Goal: Task Accomplishment & Management: Manage account settings

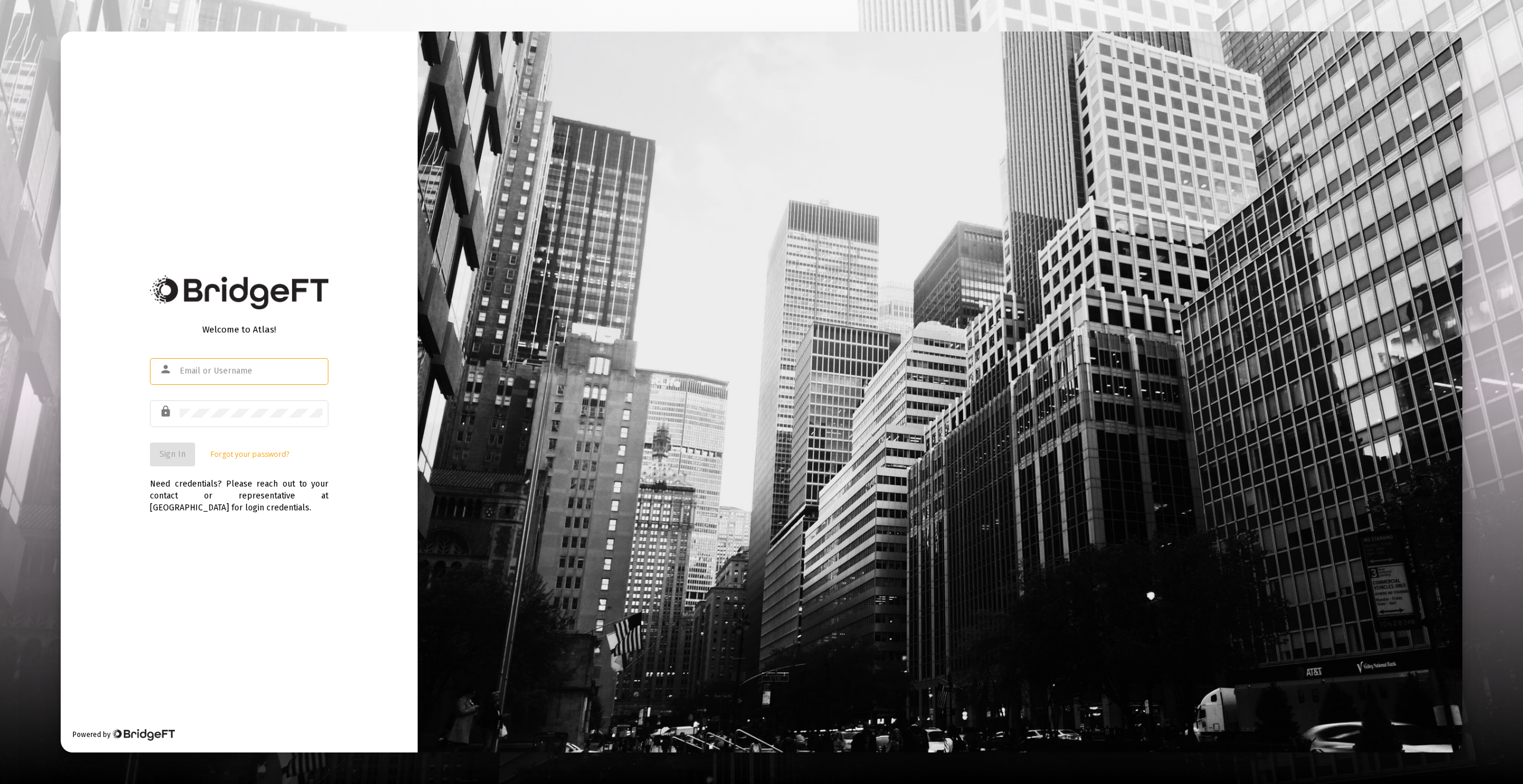
type input "[EMAIL_ADDRESS][DOMAIN_NAME]"
click at [344, 525] on div "Welcome to Atlas! person [EMAIL_ADDRESS][DOMAIN_NAME] lock Sign In Forgot your …" at bounding box center [239, 392] width 357 height 721
click at [173, 457] on span "Sign In" at bounding box center [172, 454] width 26 height 10
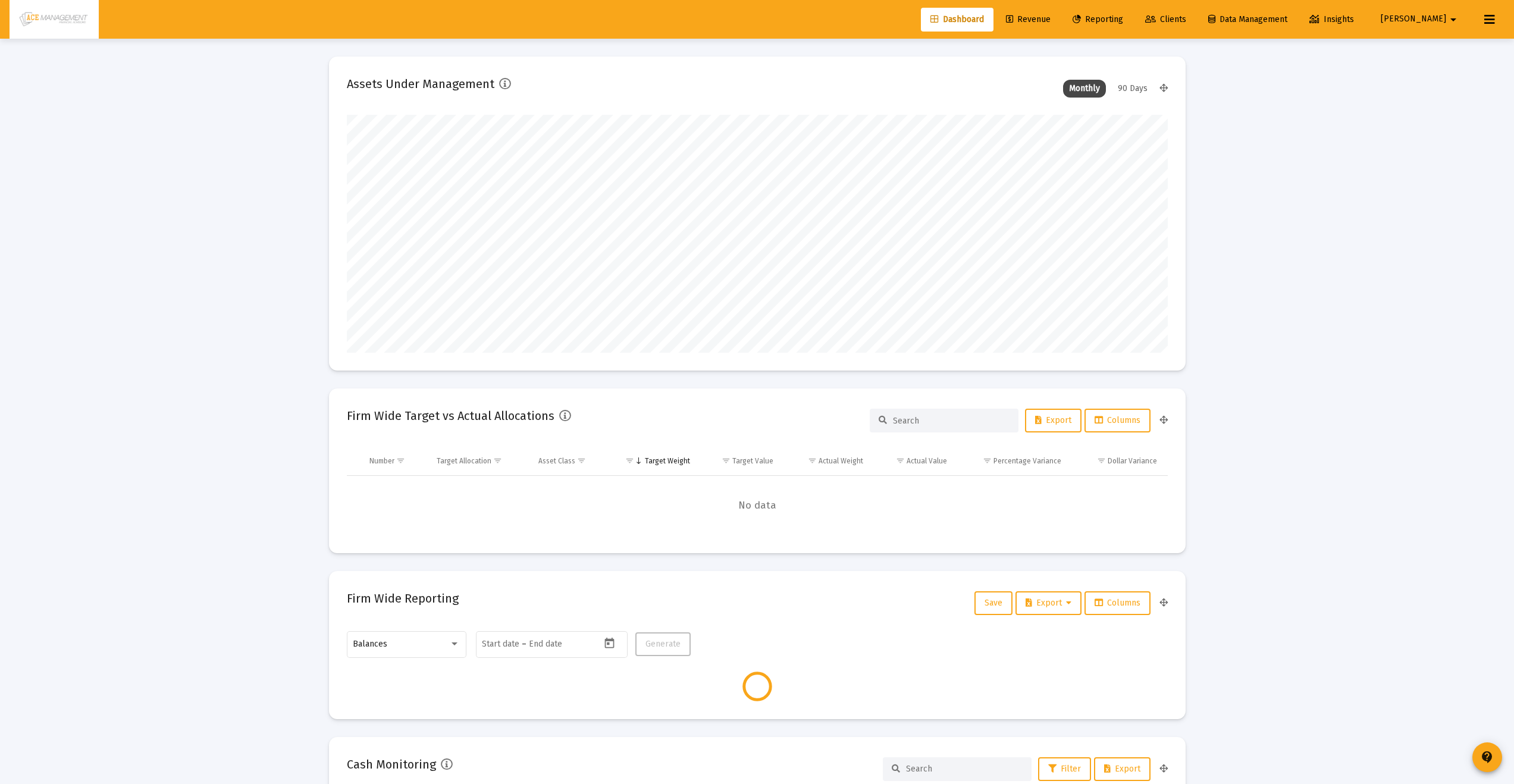
scroll to position [238, 821]
type input "[DATE]"
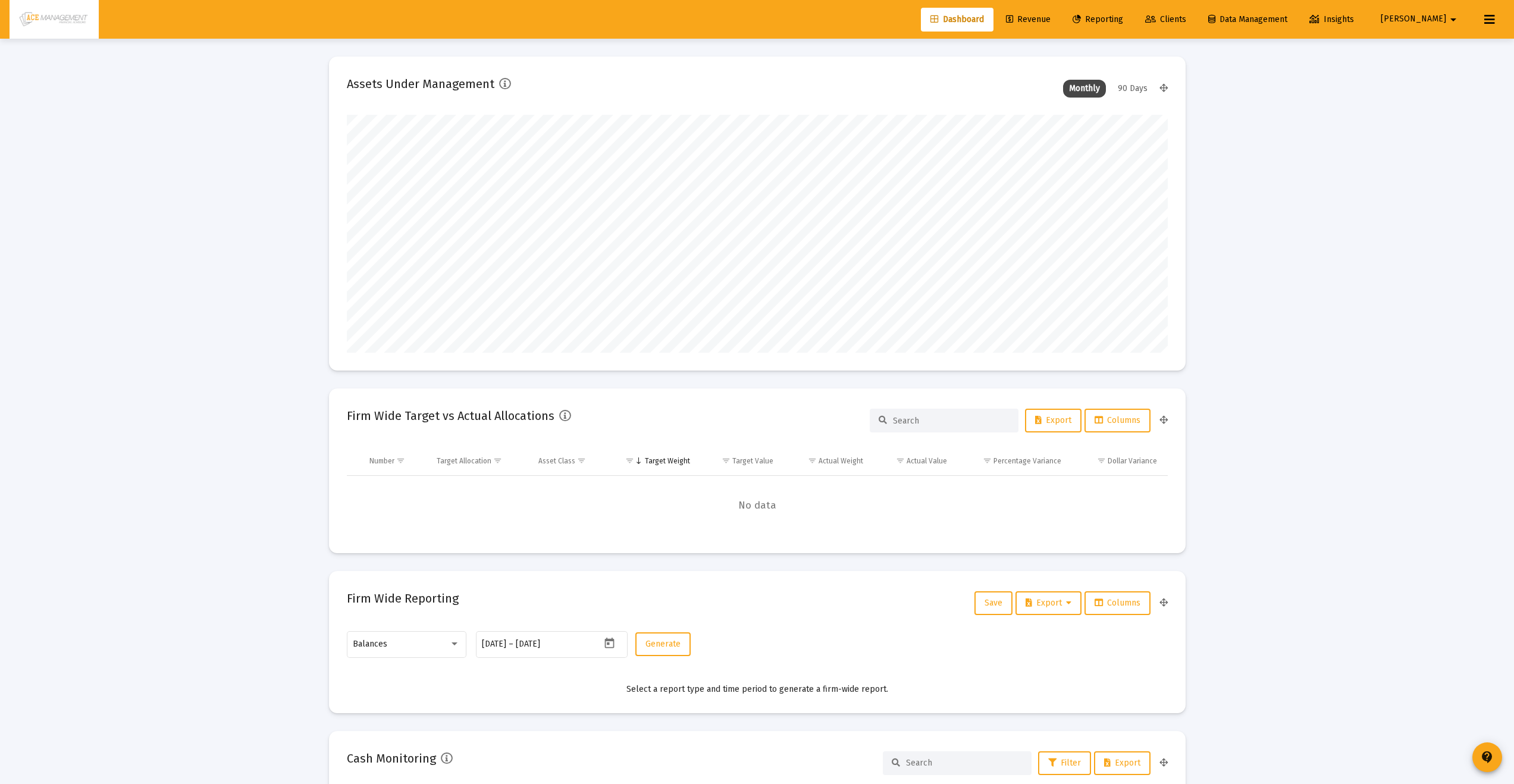
click at [1123, 22] on span "Reporting" at bounding box center [1097, 19] width 50 height 10
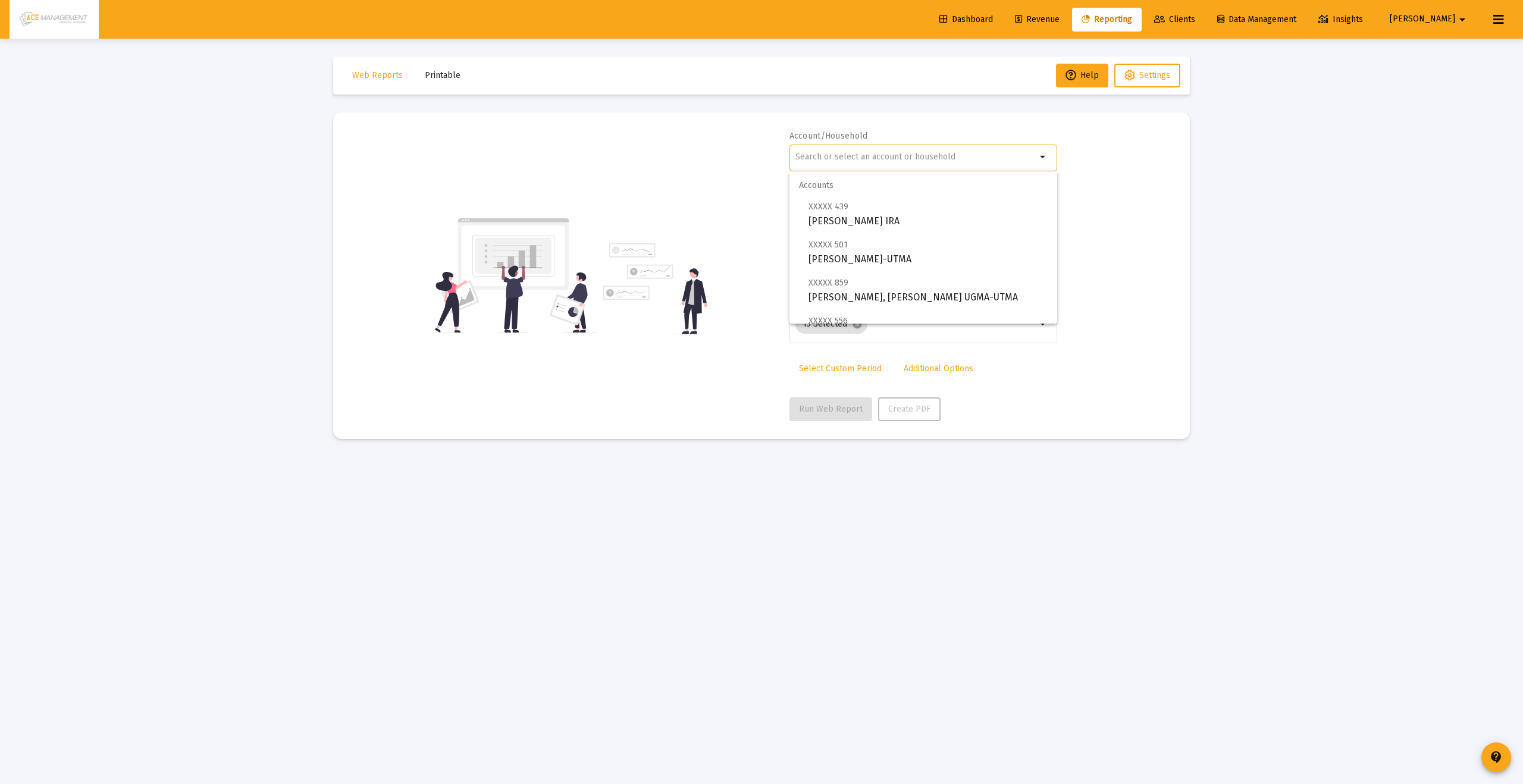
click at [915, 155] on input "text" at bounding box center [915, 157] width 241 height 9
click at [806, 159] on input "[PERSON_NAME]" at bounding box center [915, 157] width 241 height 9
click at [803, 159] on input "[PERSON_NAME]" at bounding box center [915, 157] width 241 height 9
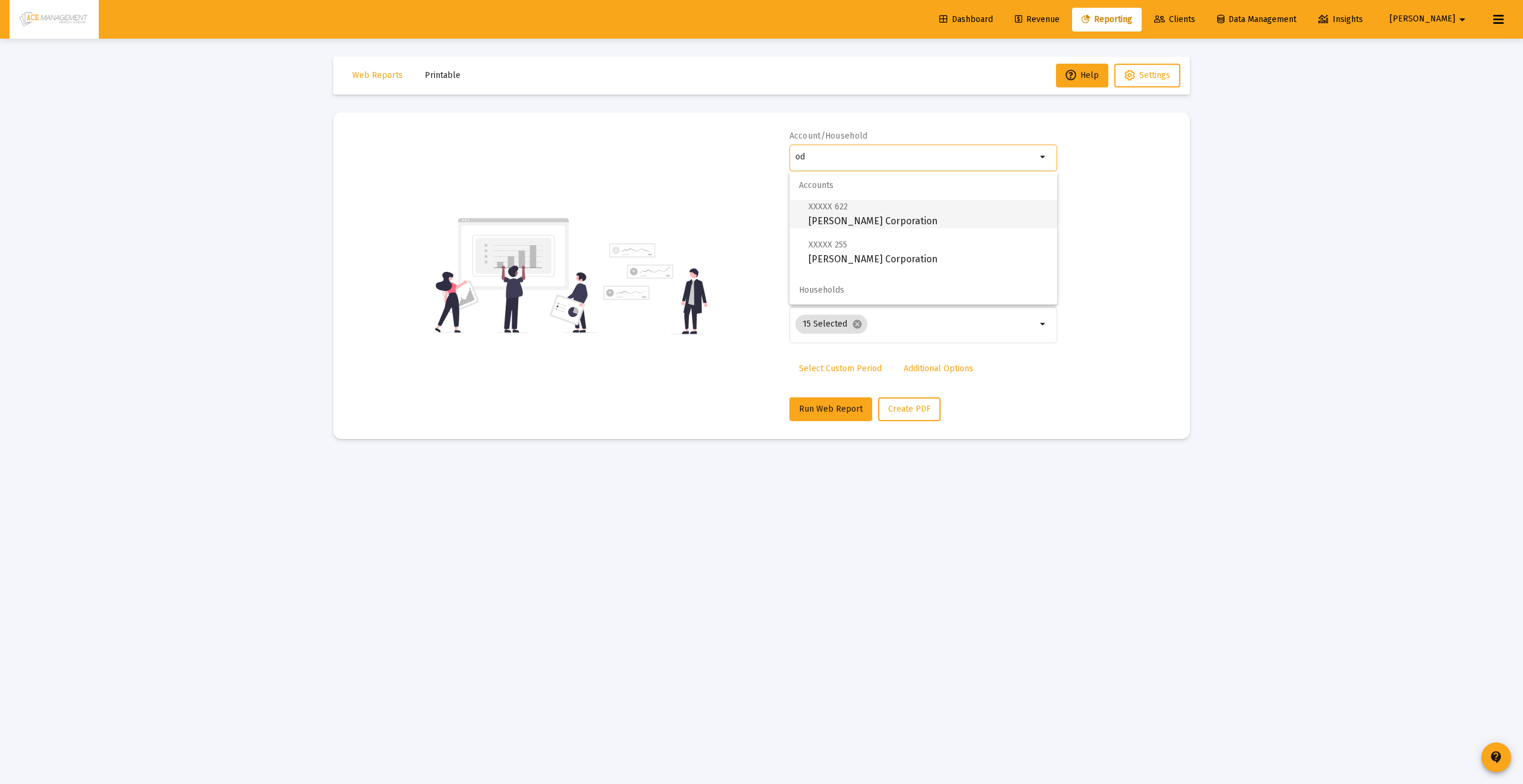
click at [851, 209] on span "XXXXX 622 [PERSON_NAME] Corporation" at bounding box center [927, 214] width 239 height 29
type input "[PERSON_NAME] Corporation"
click at [810, 408] on span "Run Web Report" at bounding box center [830, 409] width 64 height 10
select select "View all"
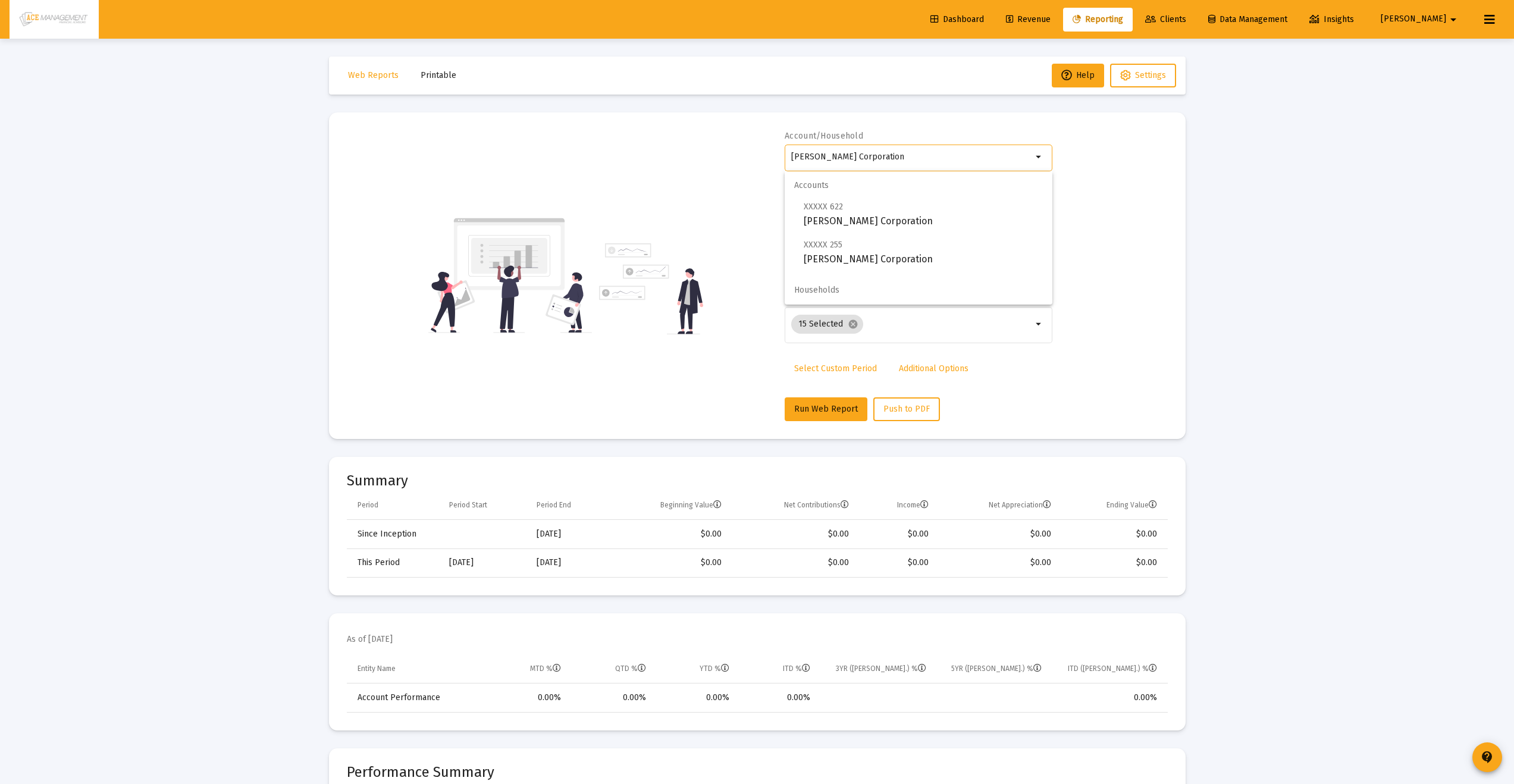
click at [902, 155] on input "[PERSON_NAME] Corporation" at bounding box center [911, 157] width 241 height 9
click at [853, 247] on span "XXXXX 255 [PERSON_NAME] Corporation" at bounding box center [922, 252] width 239 height 29
click at [899, 155] on input "[PERSON_NAME] Corporation" at bounding box center [911, 157] width 241 height 9
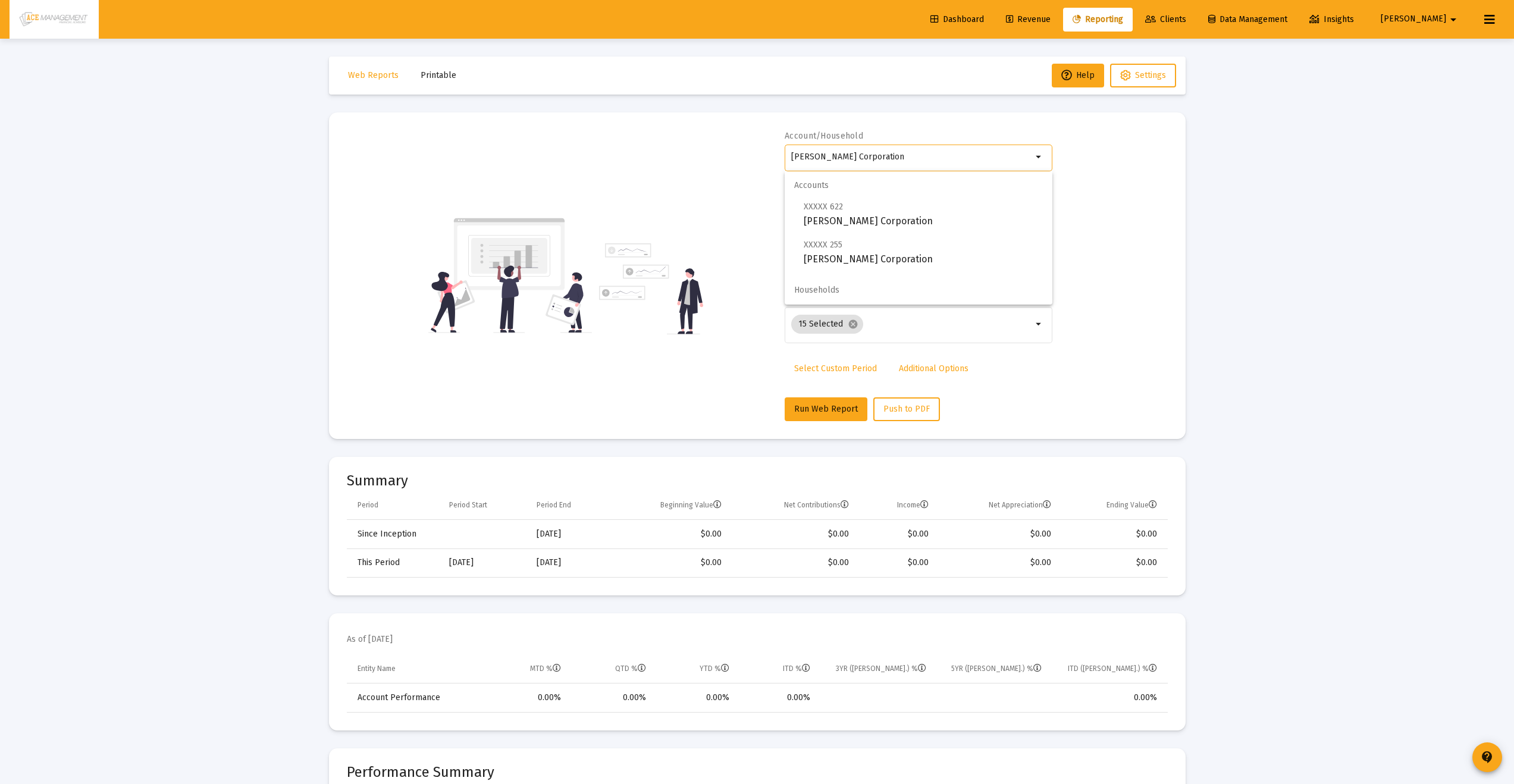
click at [899, 155] on input "[PERSON_NAME] Corporation" at bounding box center [911, 157] width 241 height 9
click at [889, 219] on span "XXXXX 760 [PERSON_NAME] [PERSON_NAME]" at bounding box center [922, 214] width 239 height 29
type input "[PERSON_NAME] [PERSON_NAME]"
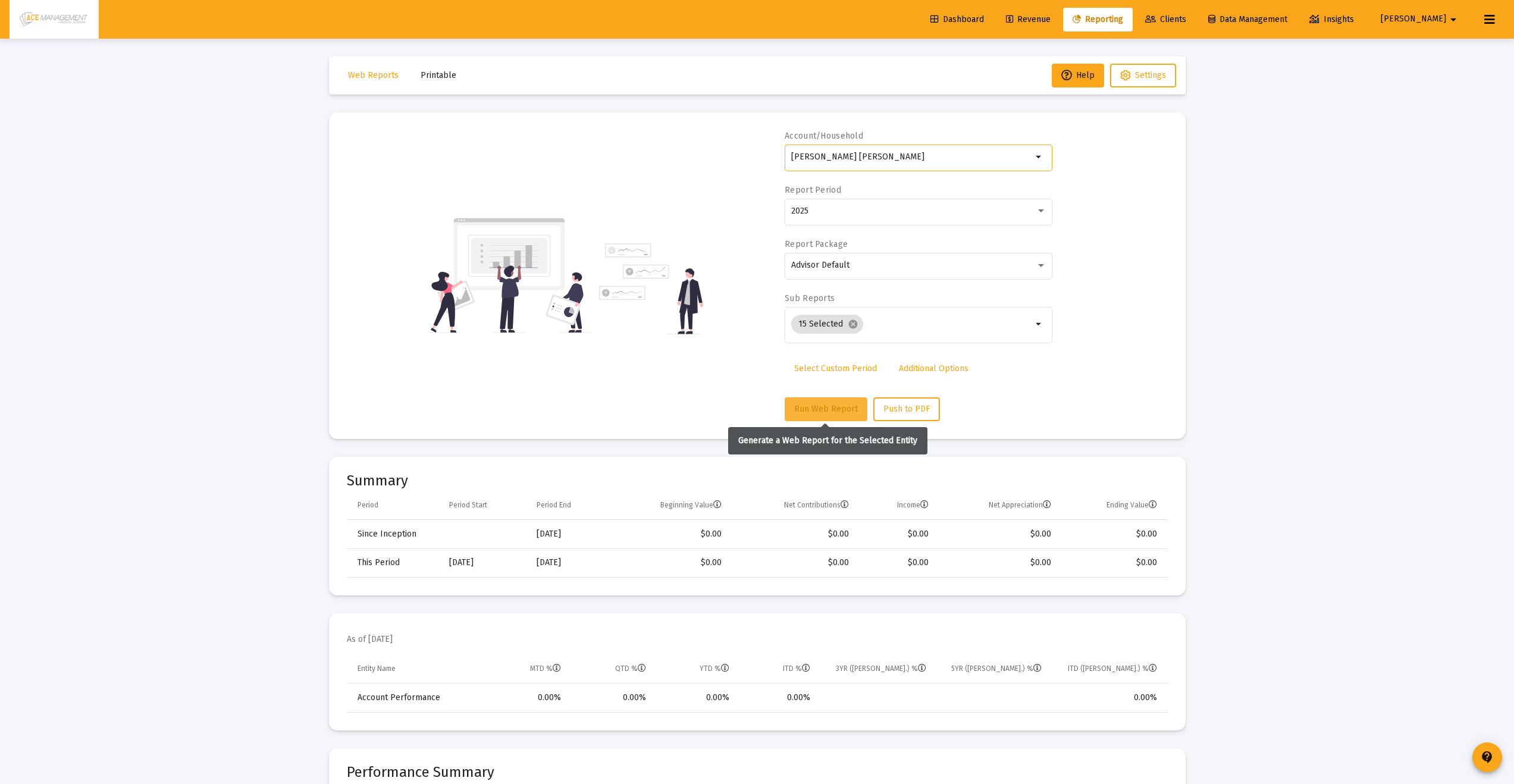
click at [805, 405] on span "Run Web Report" at bounding box center [825, 409] width 64 height 10
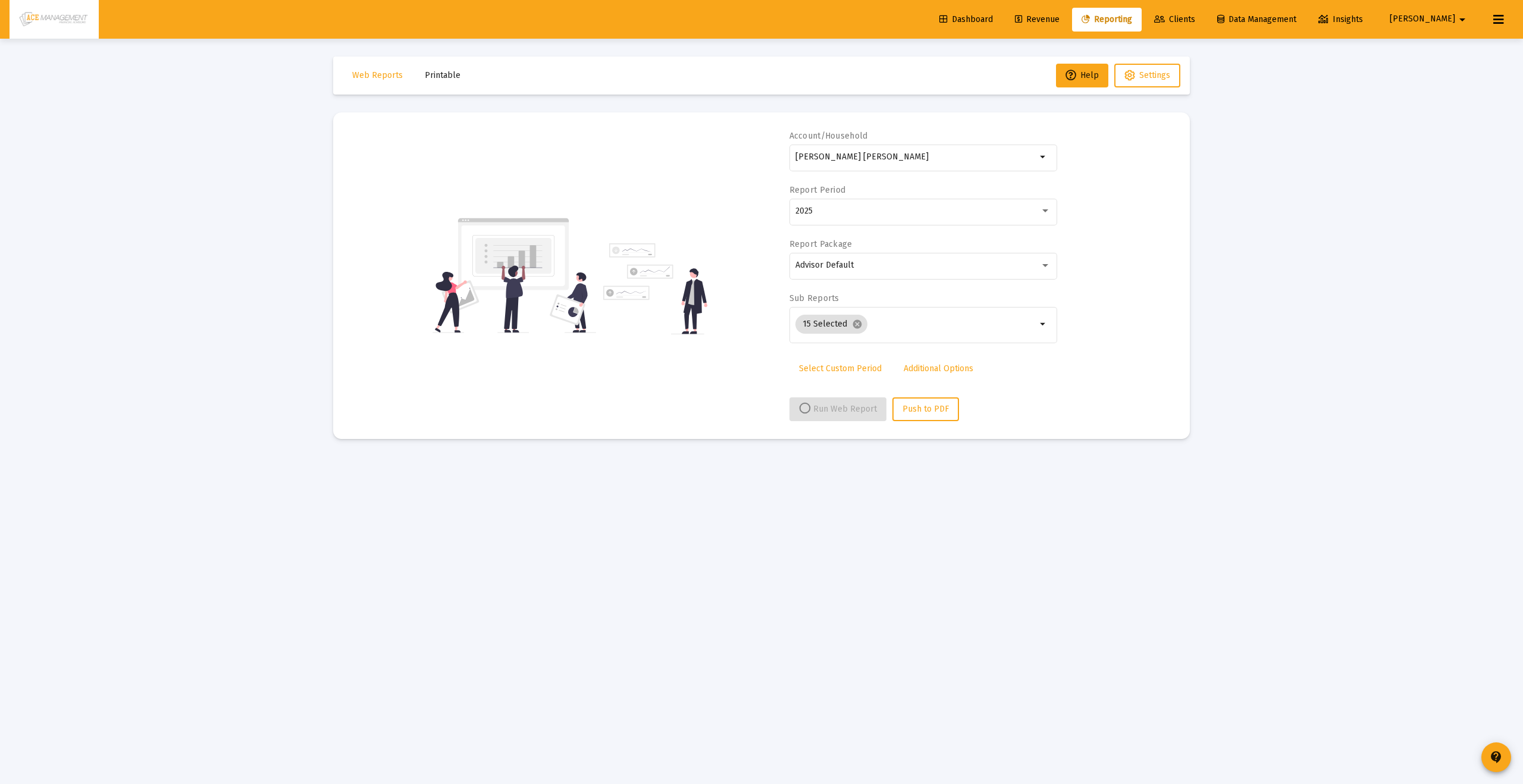
select select "View all"
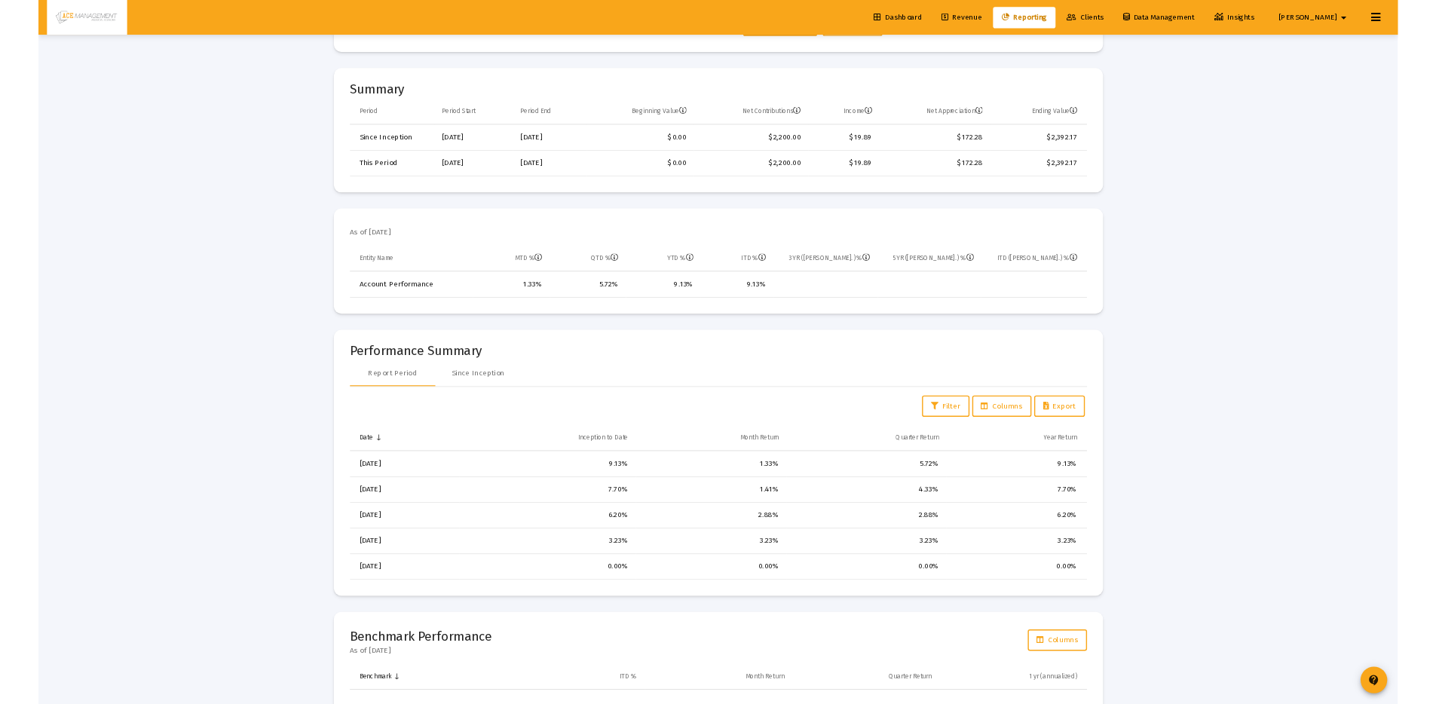
scroll to position [798, 0]
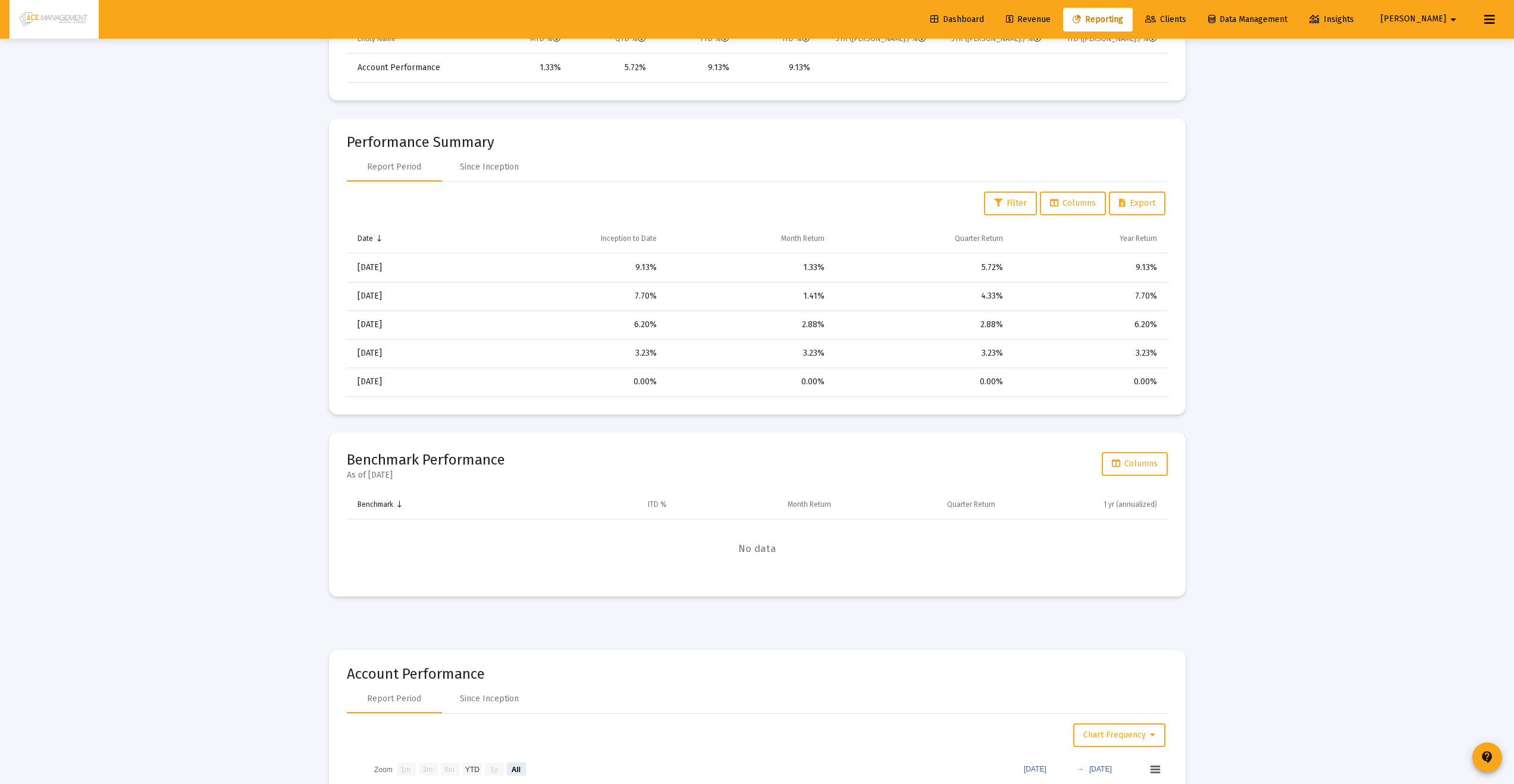
click at [835, 678] on mat-card-title "Account Performance" at bounding box center [757, 674] width 821 height 12
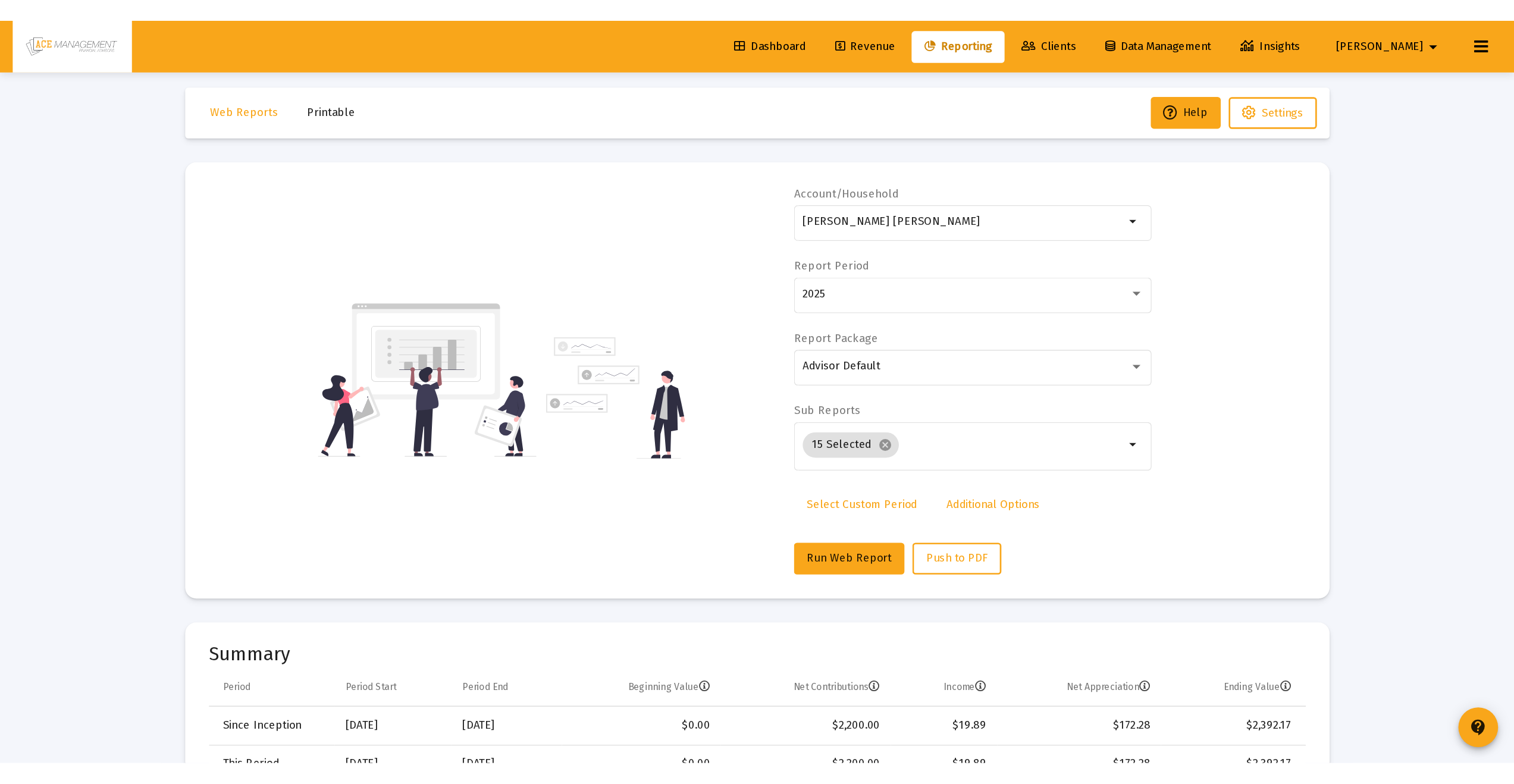
scroll to position [0, 0]
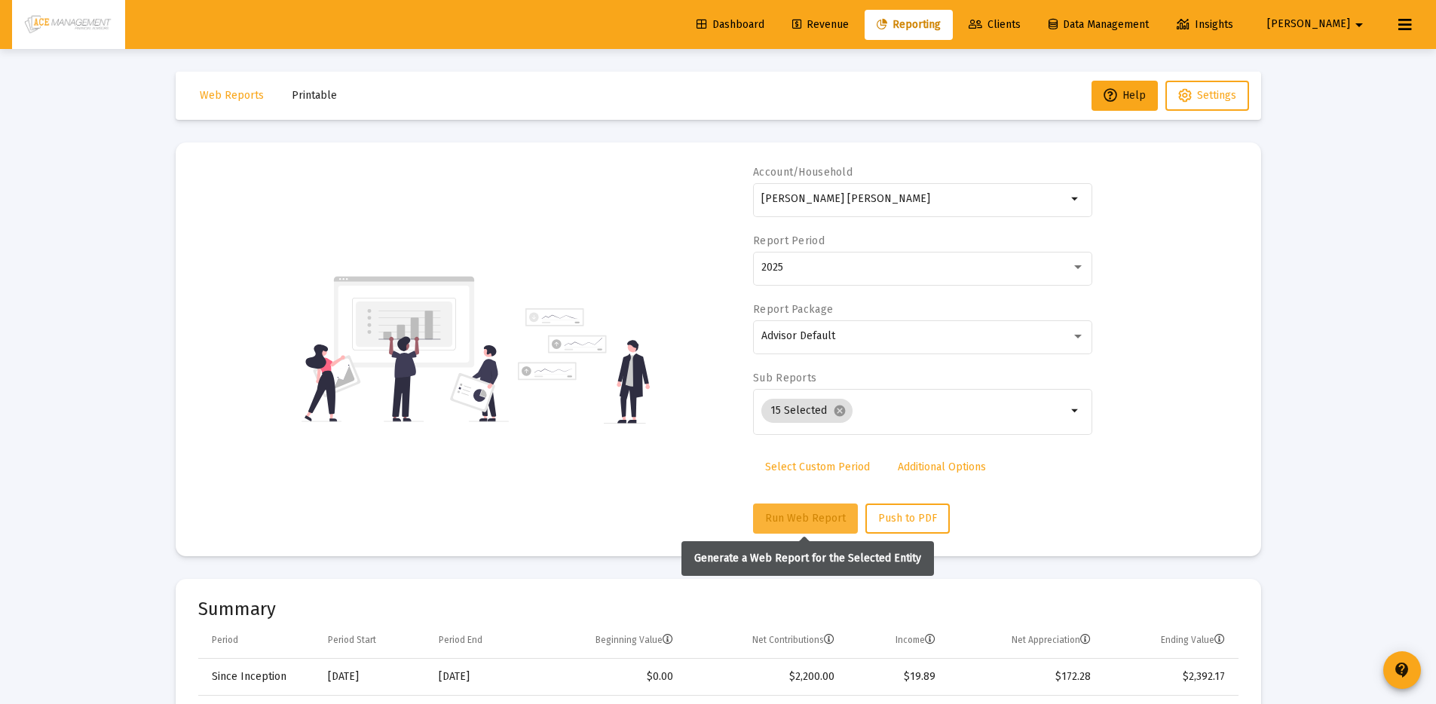
click at [780, 504] on button "Run Web Report" at bounding box center [805, 519] width 105 height 30
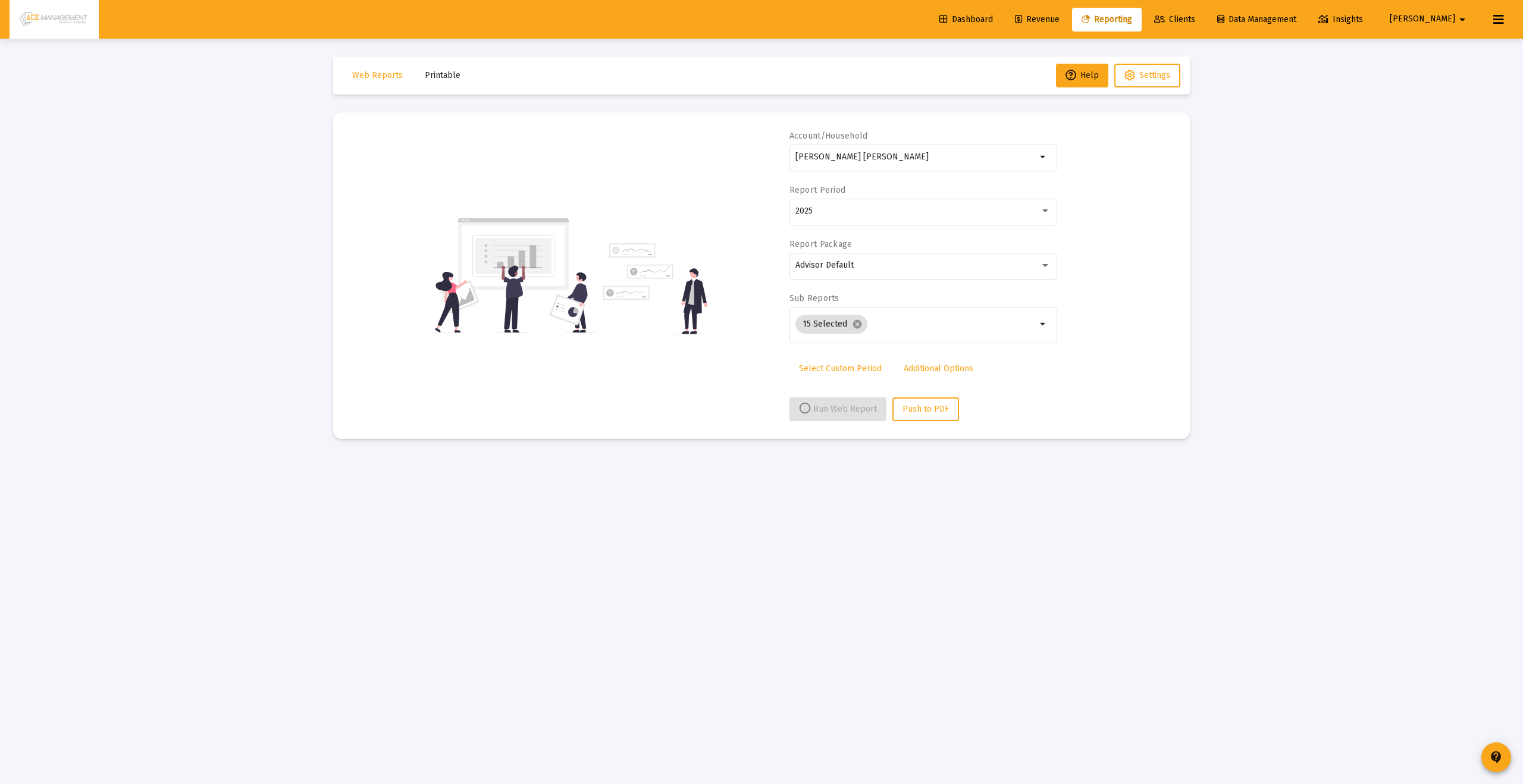
select select "View all"
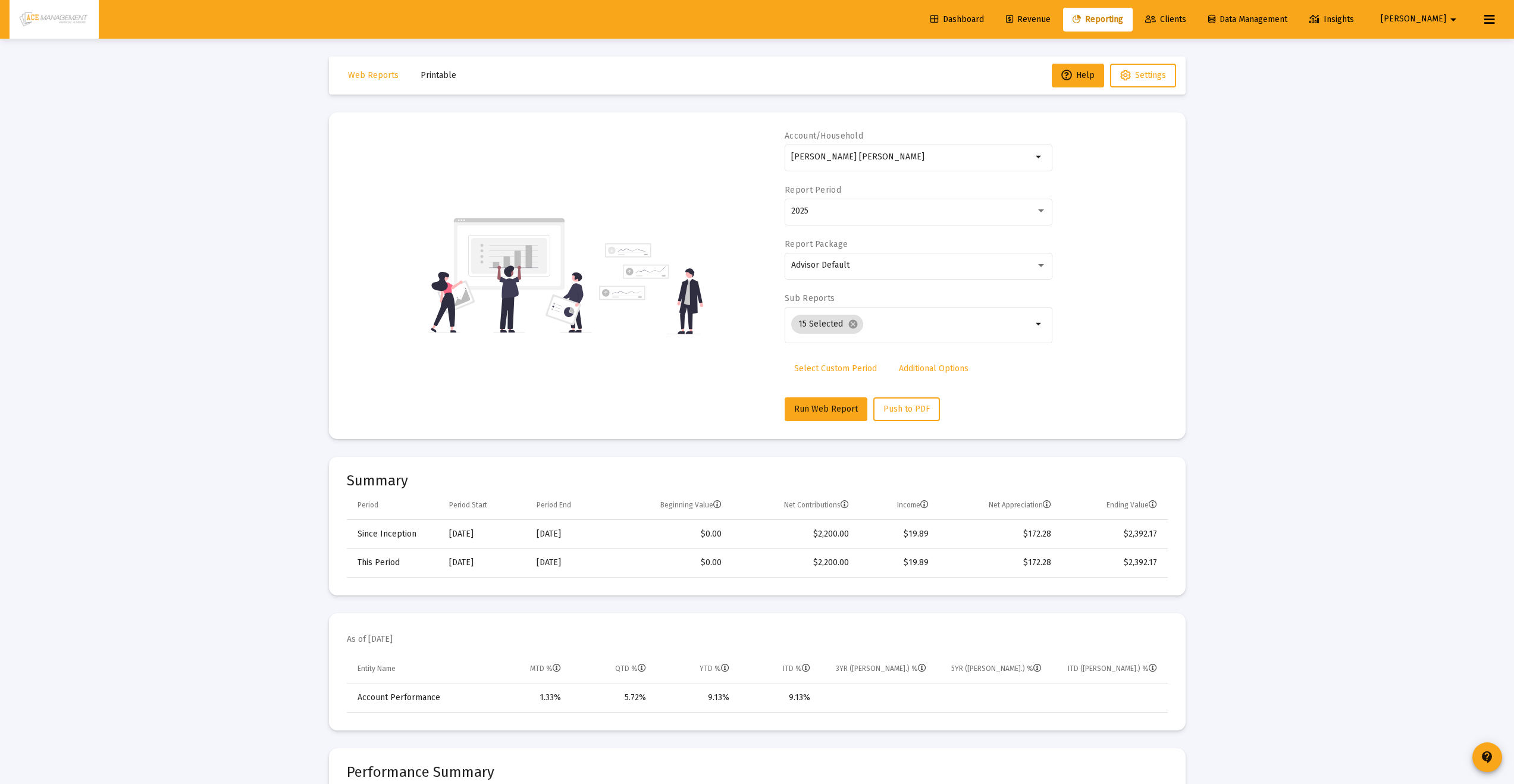
drag, startPoint x: 359, startPoint y: 535, endPoint x: 353, endPoint y: 536, distance: 6.1
click at [354, 536] on td "Since Inception" at bounding box center [393, 534] width 94 height 28
drag, startPoint x: 353, startPoint y: 536, endPoint x: 574, endPoint y: 528, distance: 221.1
click at [591, 525] on tr "Since Inception [DATE] [DATE] $0.00 $2,200.00 $19.89 $172.28 $2,392.17" at bounding box center [757, 534] width 821 height 28
click at [478, 537] on div "[DATE]" at bounding box center [484, 533] width 71 height 12
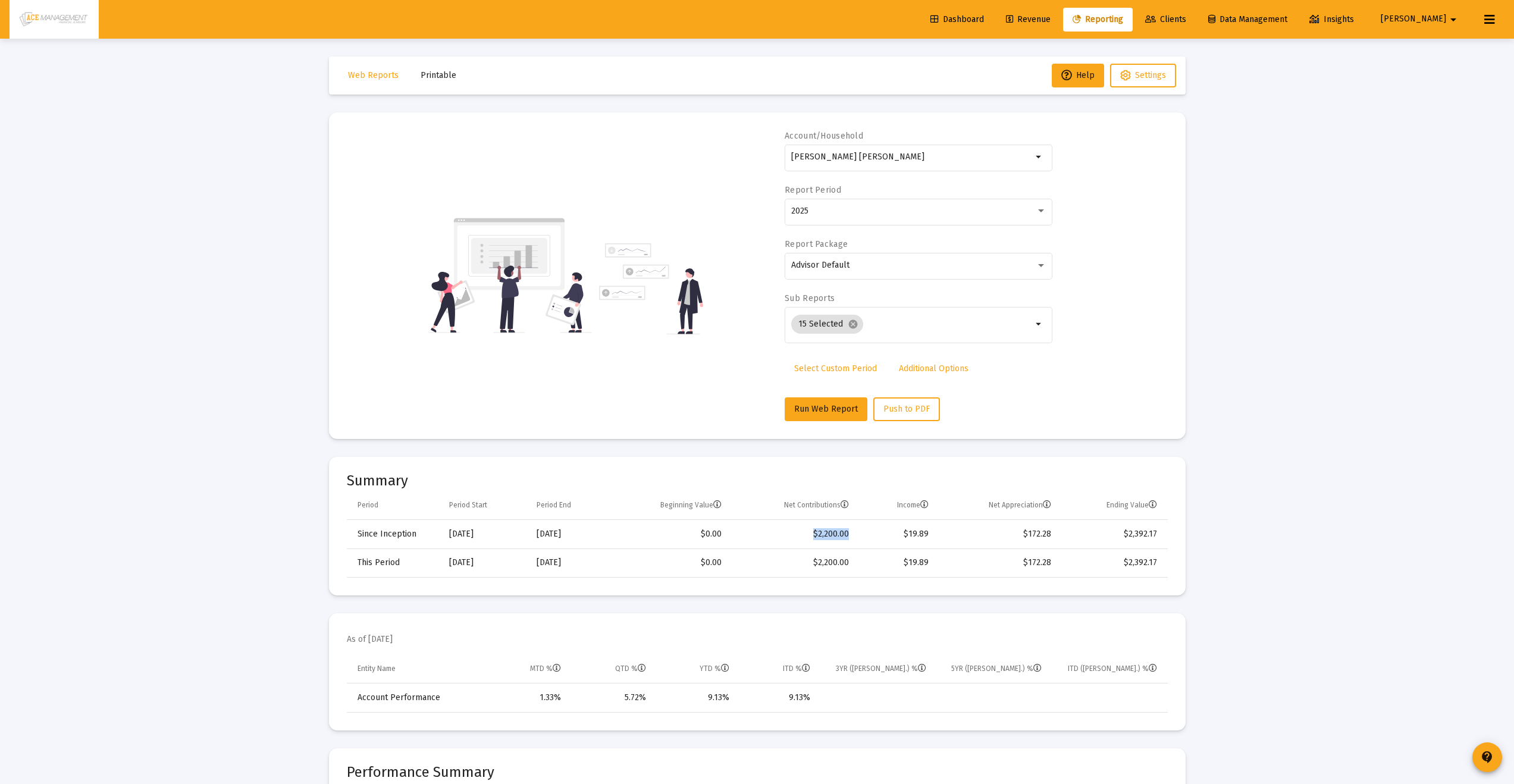
drag, startPoint x: 810, startPoint y: 532, endPoint x: 866, endPoint y: 535, distance: 56.1
click at [866, 535] on tr "Since Inception [DATE] [DATE] $0.00 $2,200.00 $19.89 $172.28 $2,392.17" at bounding box center [757, 534] width 821 height 28
click at [842, 563] on td "$2,200.00" at bounding box center [793, 562] width 127 height 28
click at [480, 566] on div "[DATE]" at bounding box center [484, 562] width 71 height 12
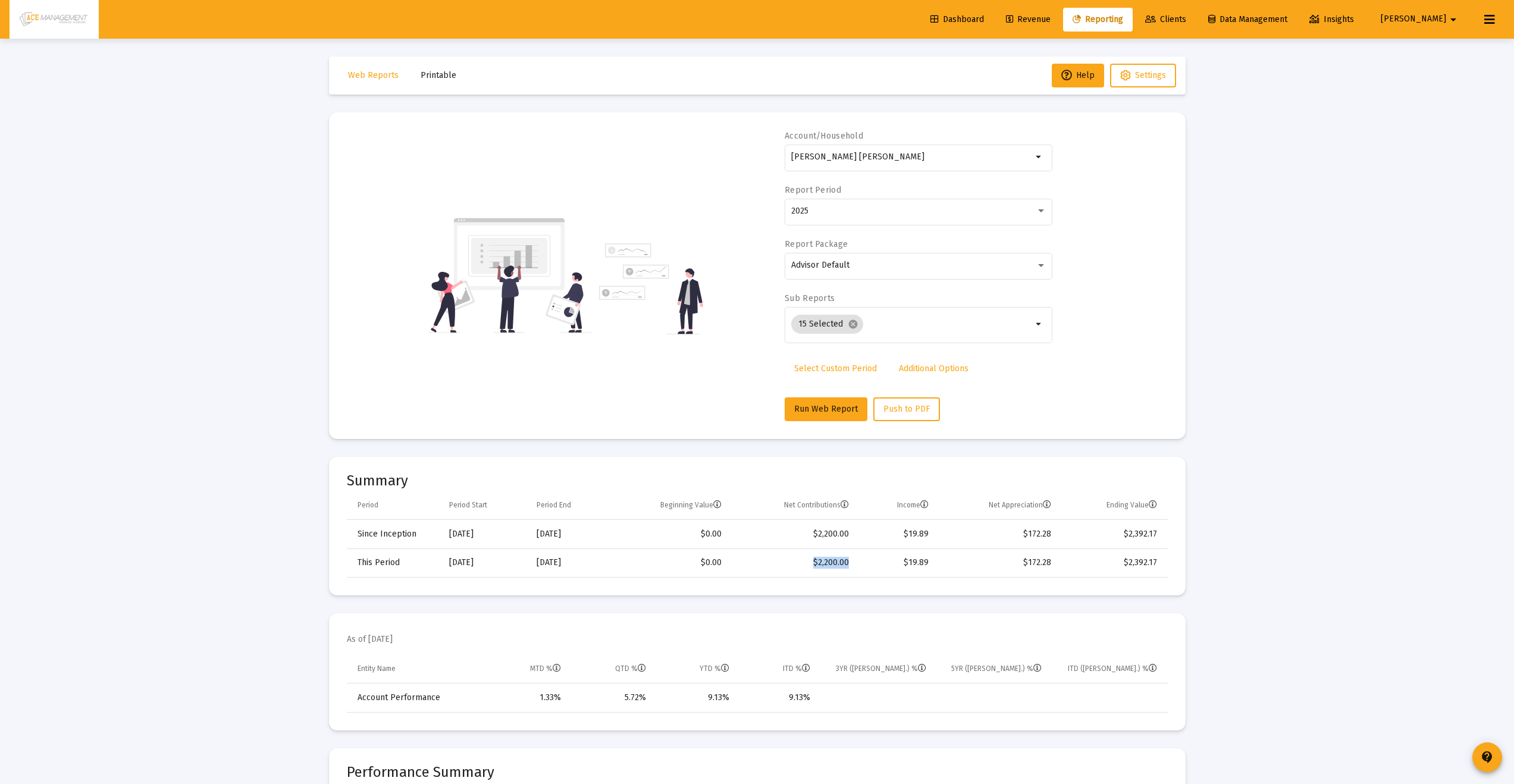
drag, startPoint x: 812, startPoint y: 562, endPoint x: 868, endPoint y: 566, distance: 56.1
click at [868, 566] on tr "This Period [DATE] [DATE] $0.00 $2,200.00 $19.89 $172.28 $2,392.17" at bounding box center [757, 562] width 821 height 28
drag, startPoint x: 903, startPoint y: 564, endPoint x: 931, endPoint y: 566, distance: 28.1
click at [931, 566] on td "$19.89" at bounding box center [896, 562] width 79 height 28
drag, startPoint x: 1052, startPoint y: 559, endPoint x: 1019, endPoint y: 559, distance: 33.0
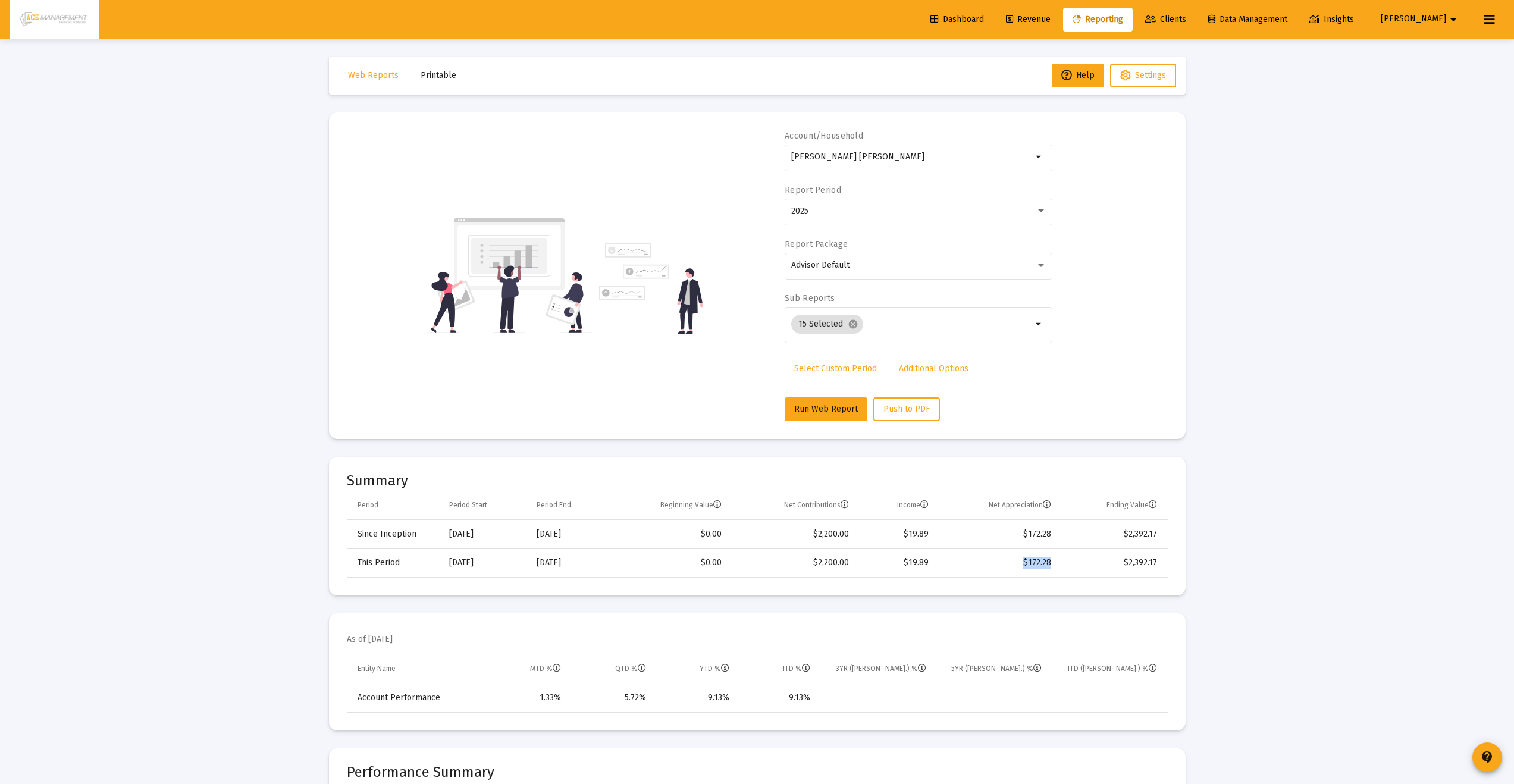
click at [1019, 559] on td "$172.28" at bounding box center [998, 562] width 123 height 28
drag, startPoint x: 913, startPoint y: 562, endPoint x: 1071, endPoint y: 569, distance: 158.2
click at [1071, 569] on tr "This Period [DATE] [DATE] $0.00 $2,200.00 $19.89 $172.28 $2,392.17" at bounding box center [757, 562] width 821 height 28
click at [1047, 559] on td "$172.28" at bounding box center [998, 562] width 123 height 28
drag, startPoint x: 728, startPoint y: 700, endPoint x: 693, endPoint y: 699, distance: 35.0
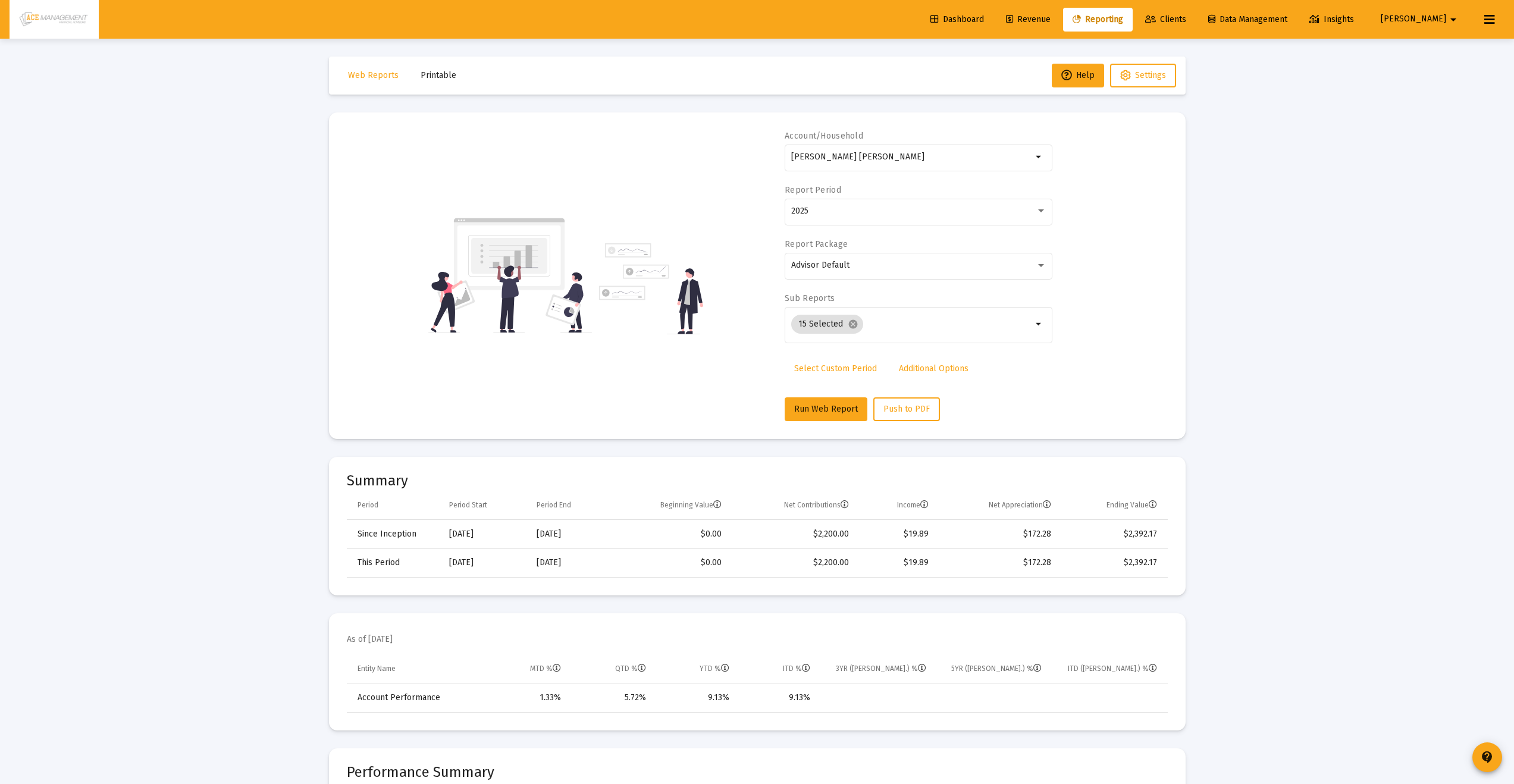
click at [693, 699] on div "9.13%" at bounding box center [696, 697] width 67 height 12
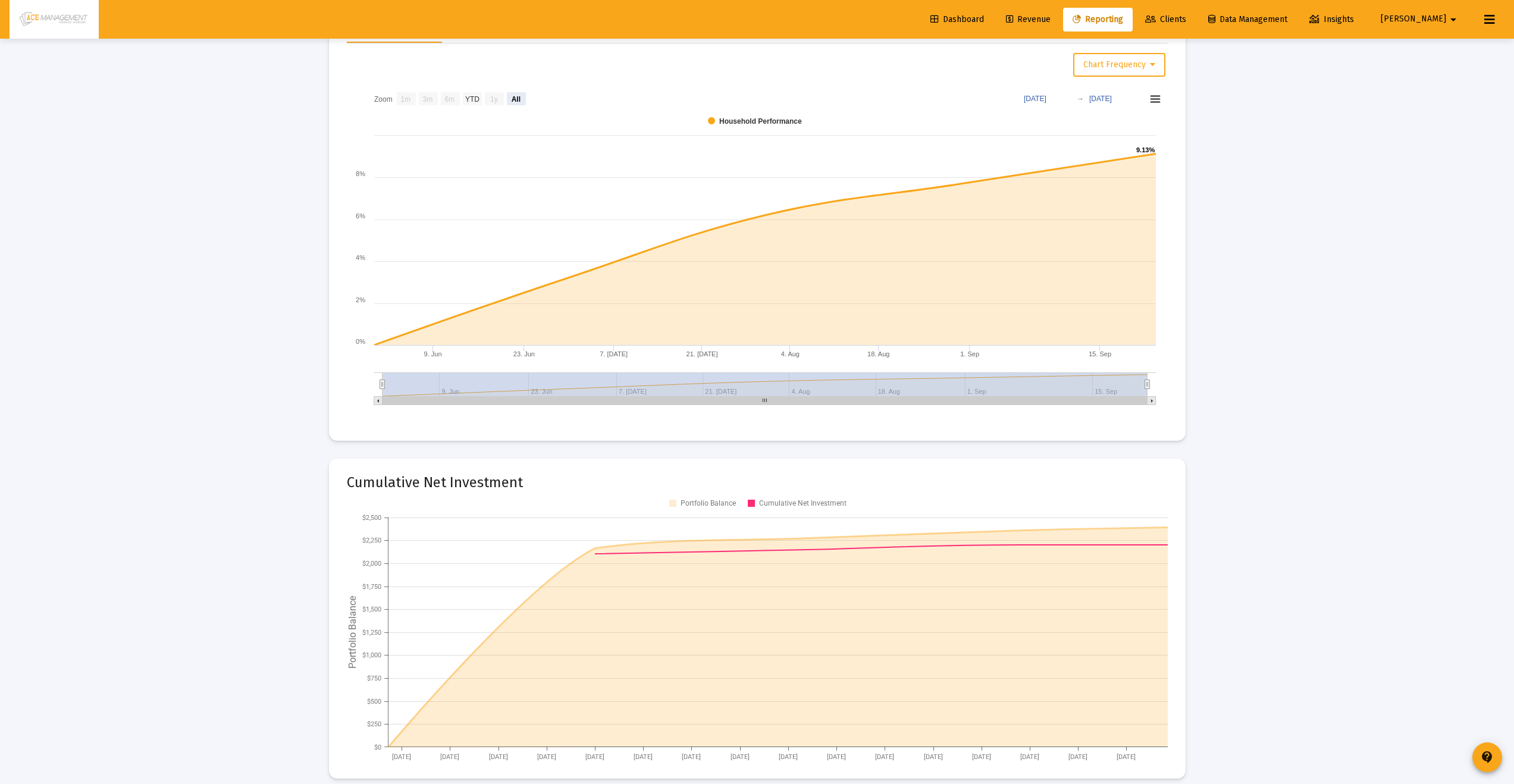
scroll to position [1302, 0]
drag, startPoint x: 349, startPoint y: 477, endPoint x: 538, endPoint y: 483, distance: 189.1
click at [536, 483] on mat-card-title "Cumulative Net Investment" at bounding box center [757, 480] width 821 height 12
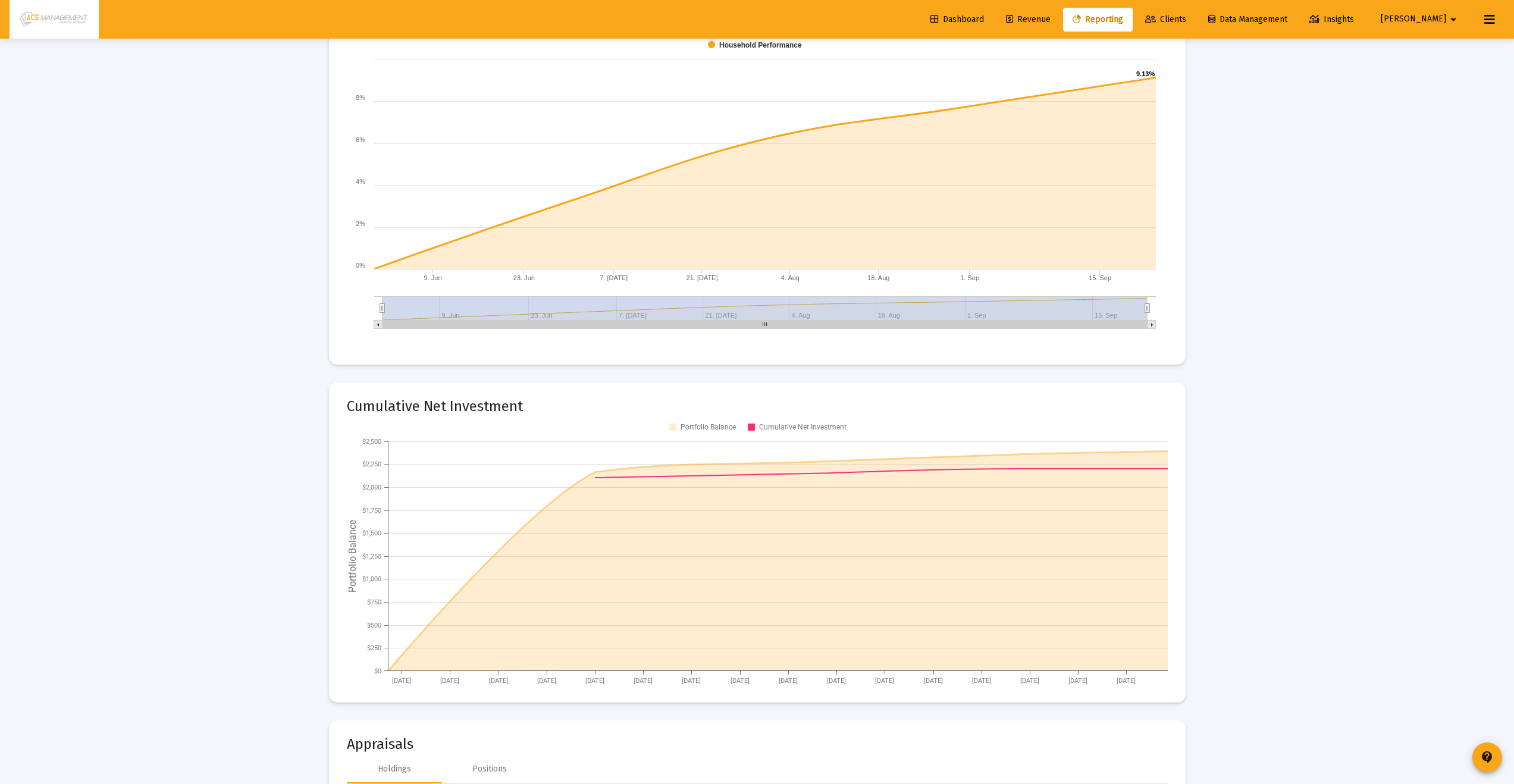
scroll to position [1397, 0]
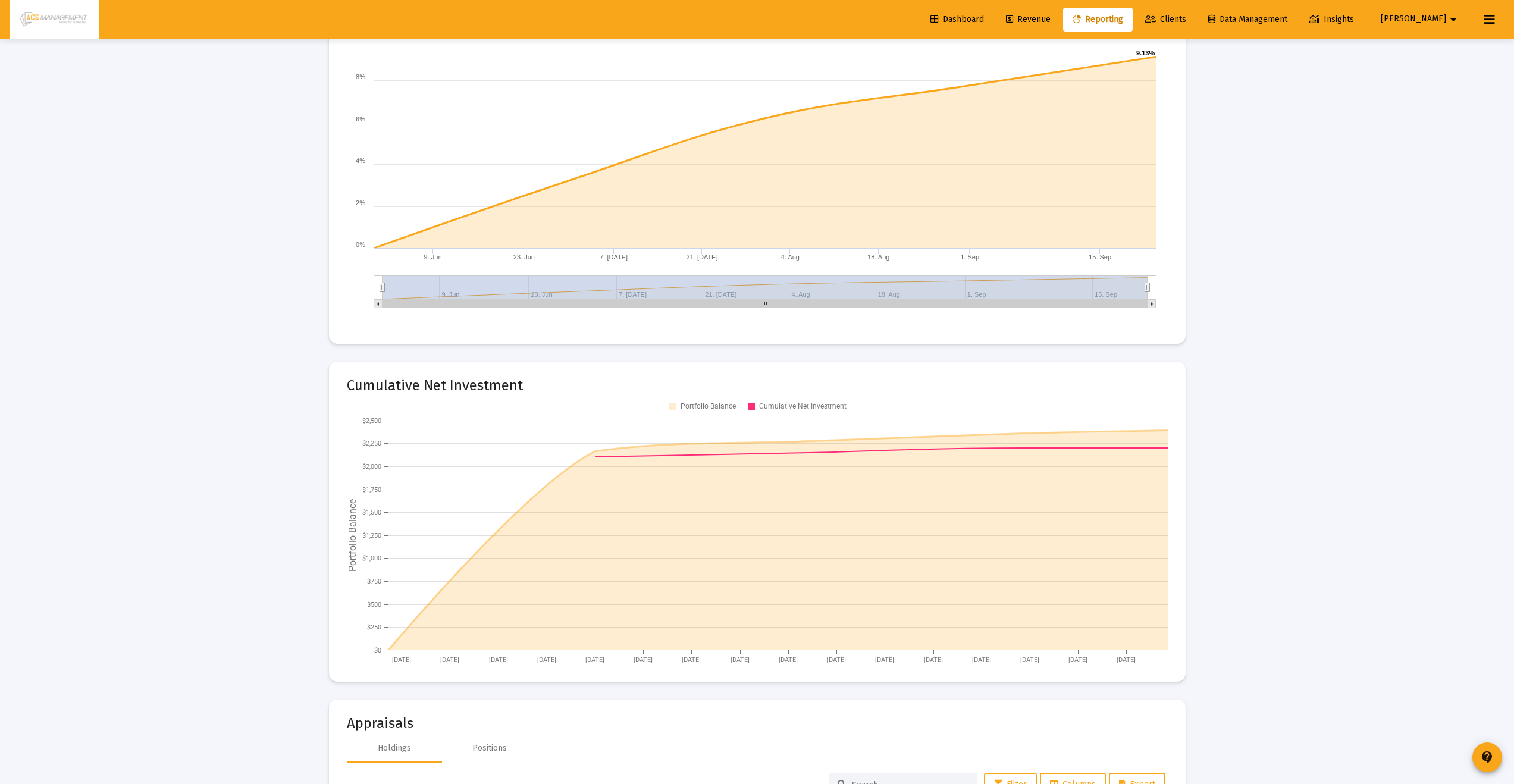
click at [178, 534] on div "Loading... Web Reports Printable Help Settings Account/Household [PERSON_NAME] …" at bounding box center [757, 773] width 1514 height 4340
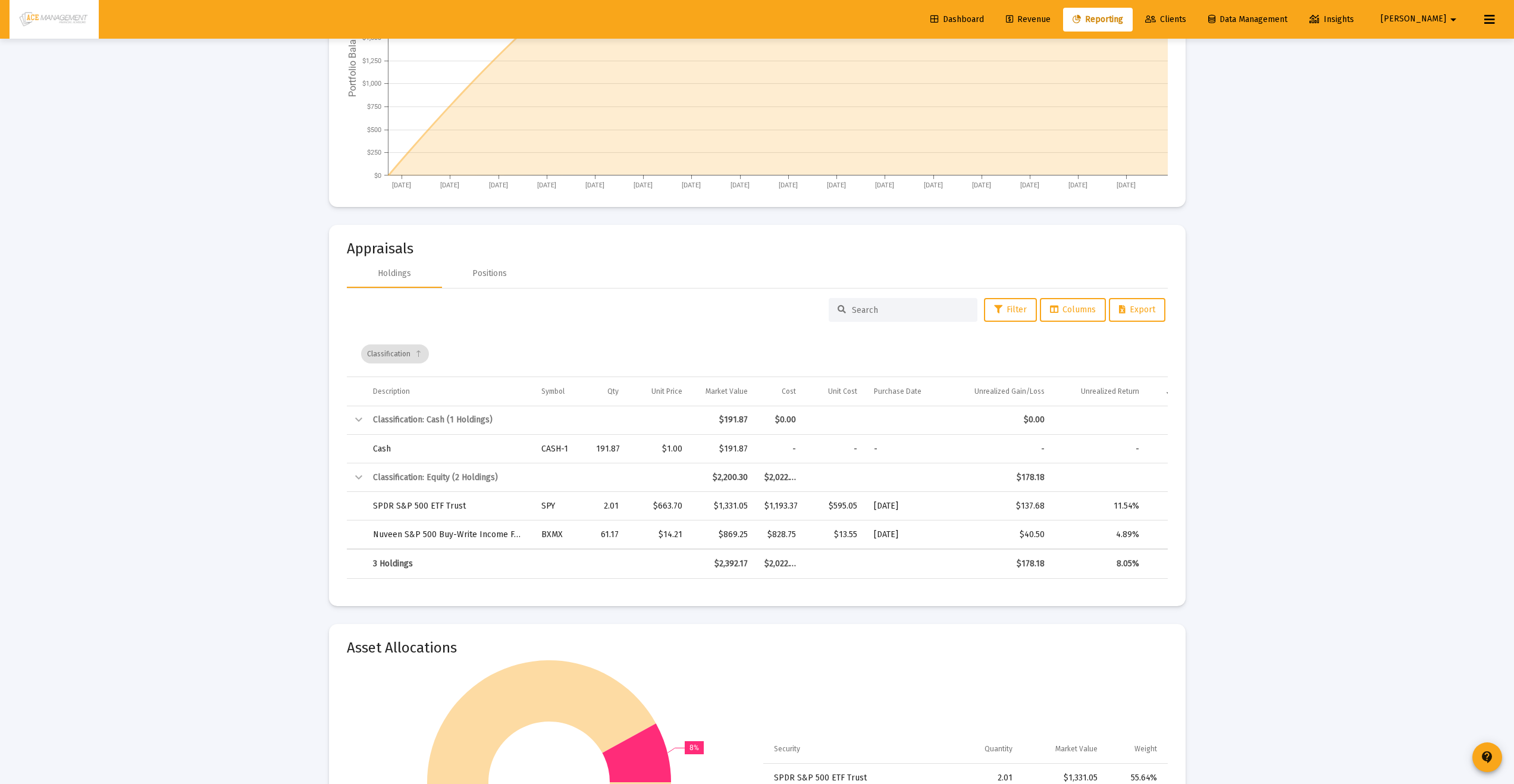
scroll to position [1910, 0]
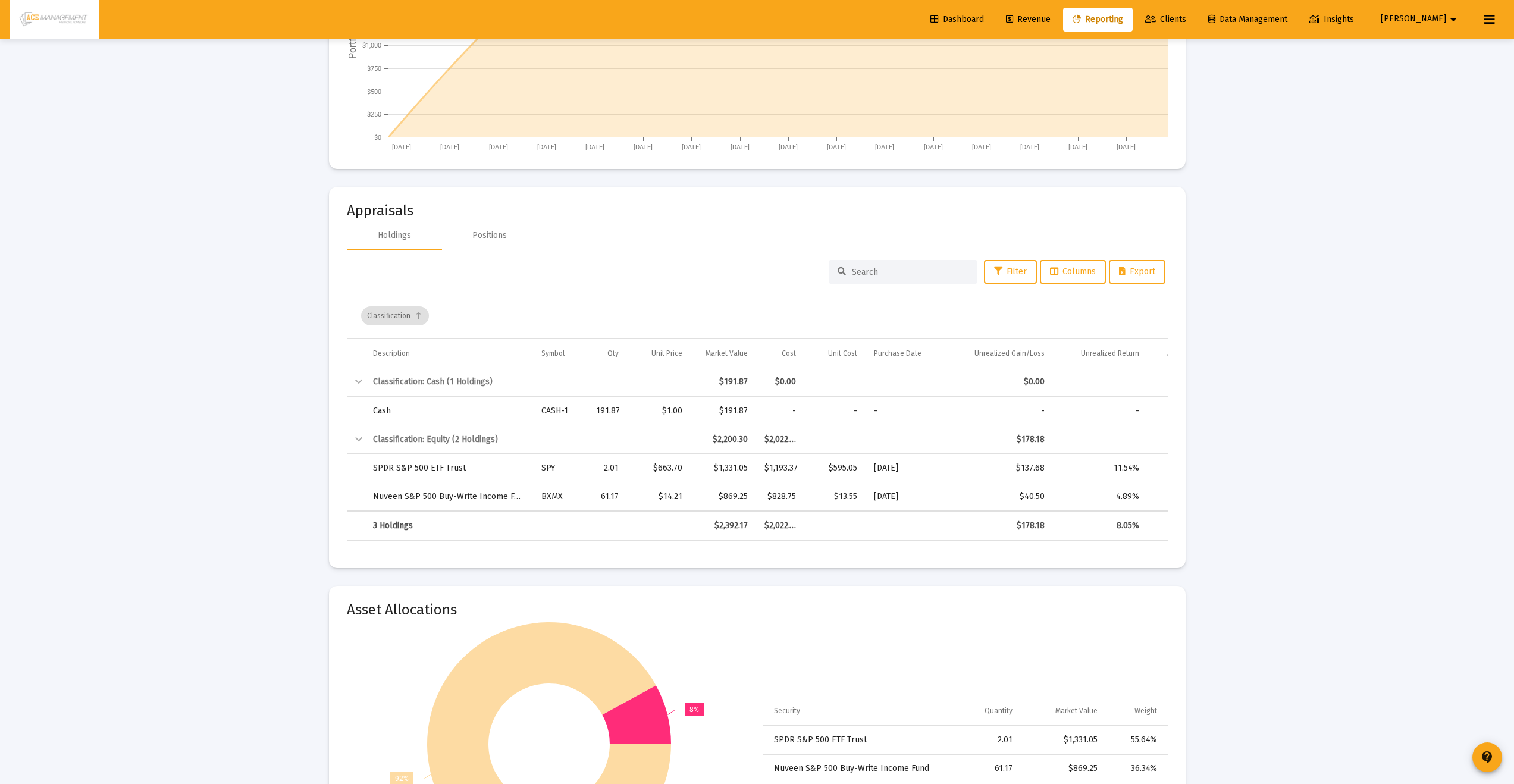
drag, startPoint x: 716, startPoint y: 472, endPoint x: 753, endPoint y: 469, distance: 37.1
click at [753, 469] on td "$1,331.05" at bounding box center [723, 468] width 65 height 28
drag, startPoint x: 723, startPoint y: 383, endPoint x: 750, endPoint y: 385, distance: 27.1
click at [750, 385] on td "$191.87" at bounding box center [723, 383] width 65 height 28
drag, startPoint x: 721, startPoint y: 498, endPoint x: 746, endPoint y: 495, distance: 25.2
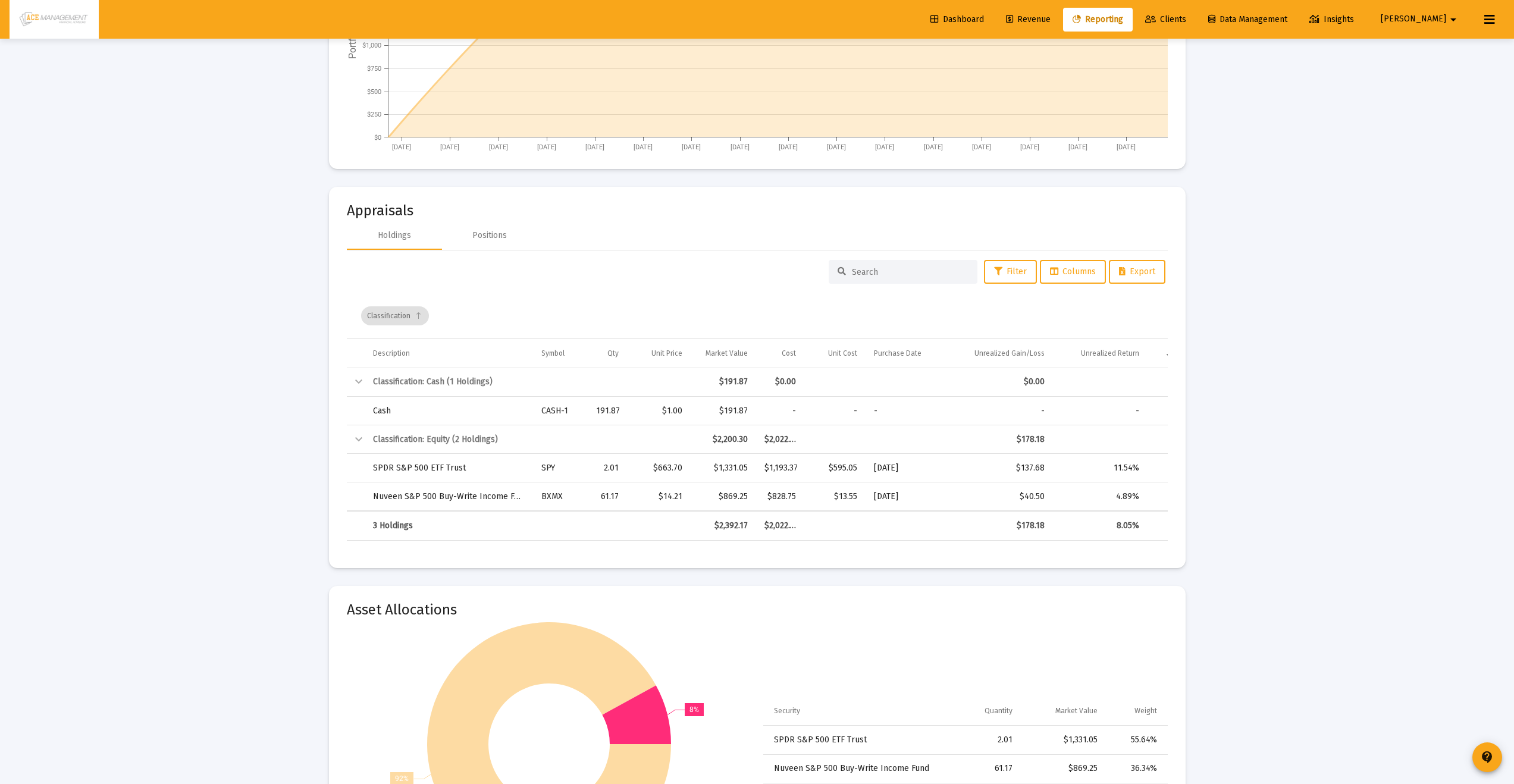
click at [746, 495] on div "$869.25" at bounding box center [723, 496] width 49 height 12
drag, startPoint x: 746, startPoint y: 495, endPoint x: 722, endPoint y: 496, distance: 24.0
click at [722, 496] on div "$869.25" at bounding box center [723, 496] width 49 height 12
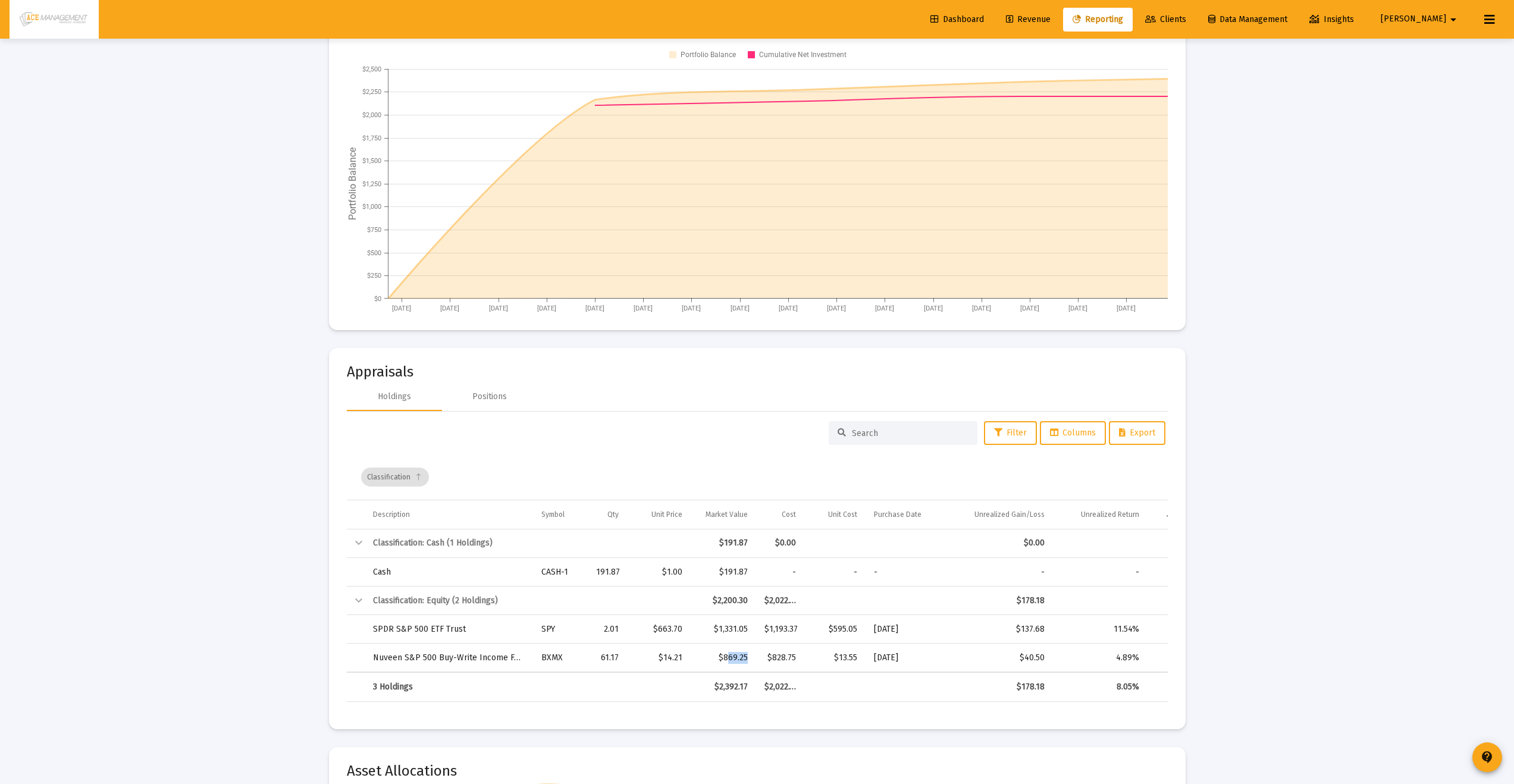
scroll to position [1752, 0]
click at [1306, 513] on div "Loading... Web Reports Printable Help Settings Account/Household [PERSON_NAME] …" at bounding box center [757, 418] width 1514 height 4340
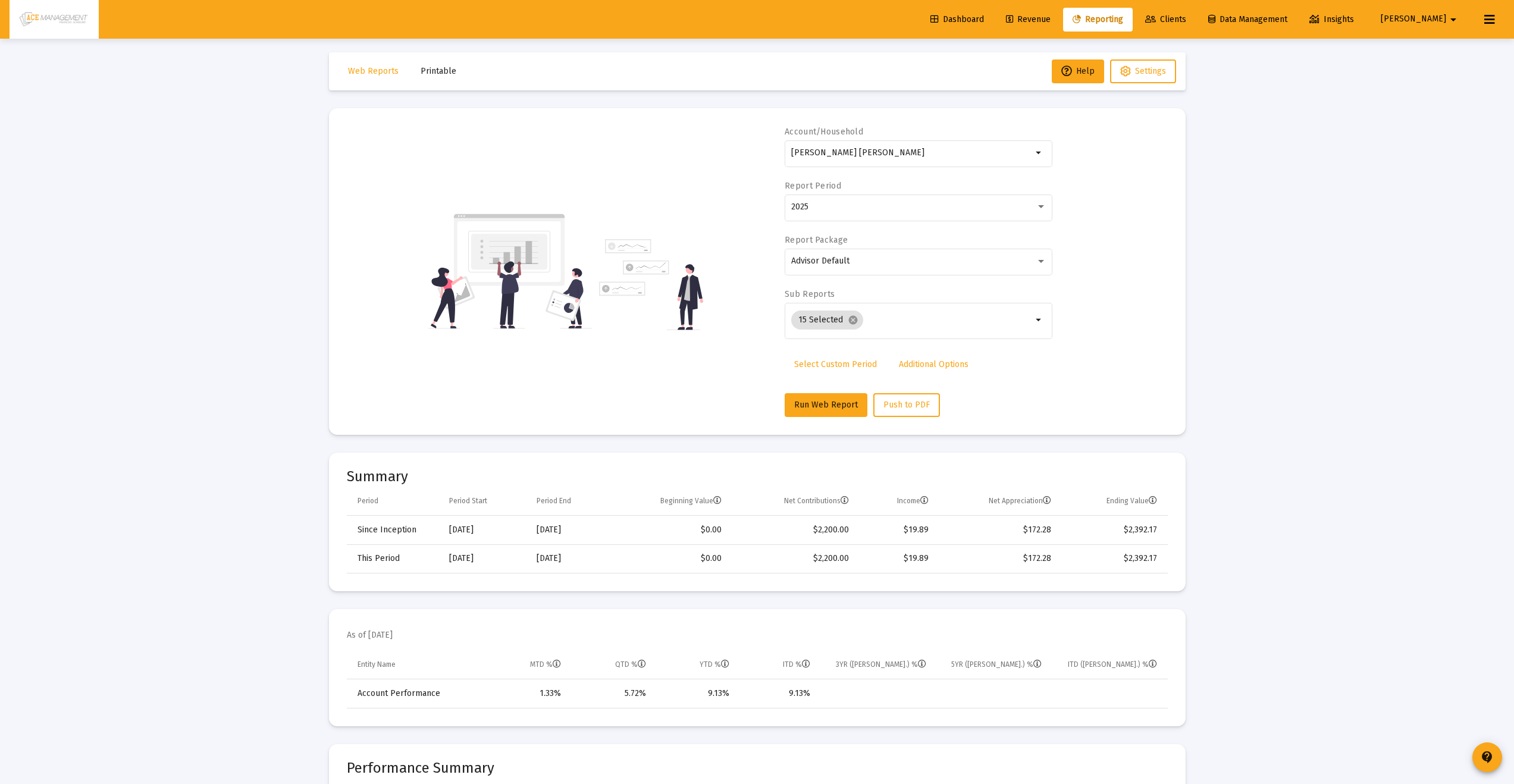
scroll to position [0, 0]
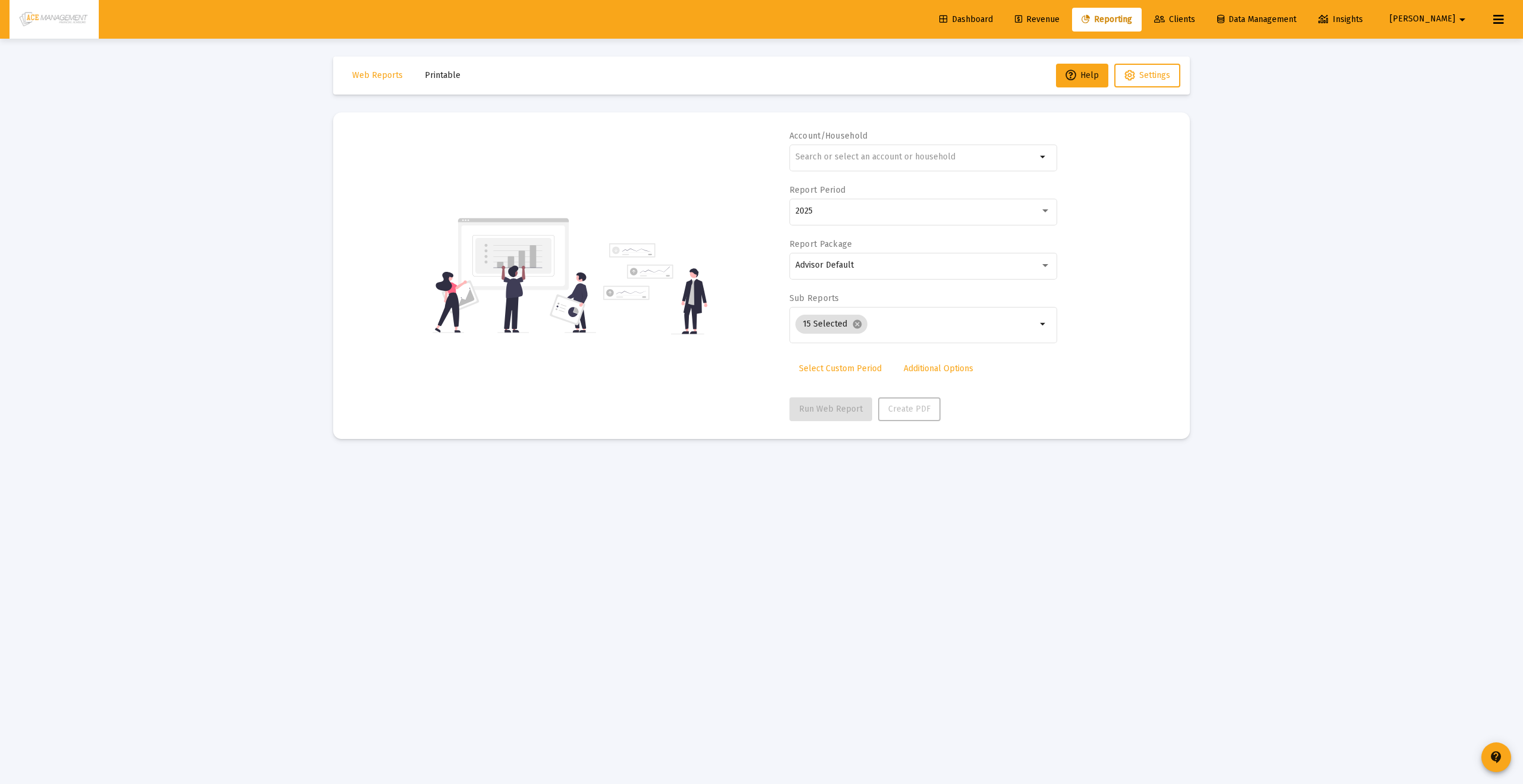
click at [1195, 21] on span "Clients" at bounding box center [1174, 19] width 41 height 10
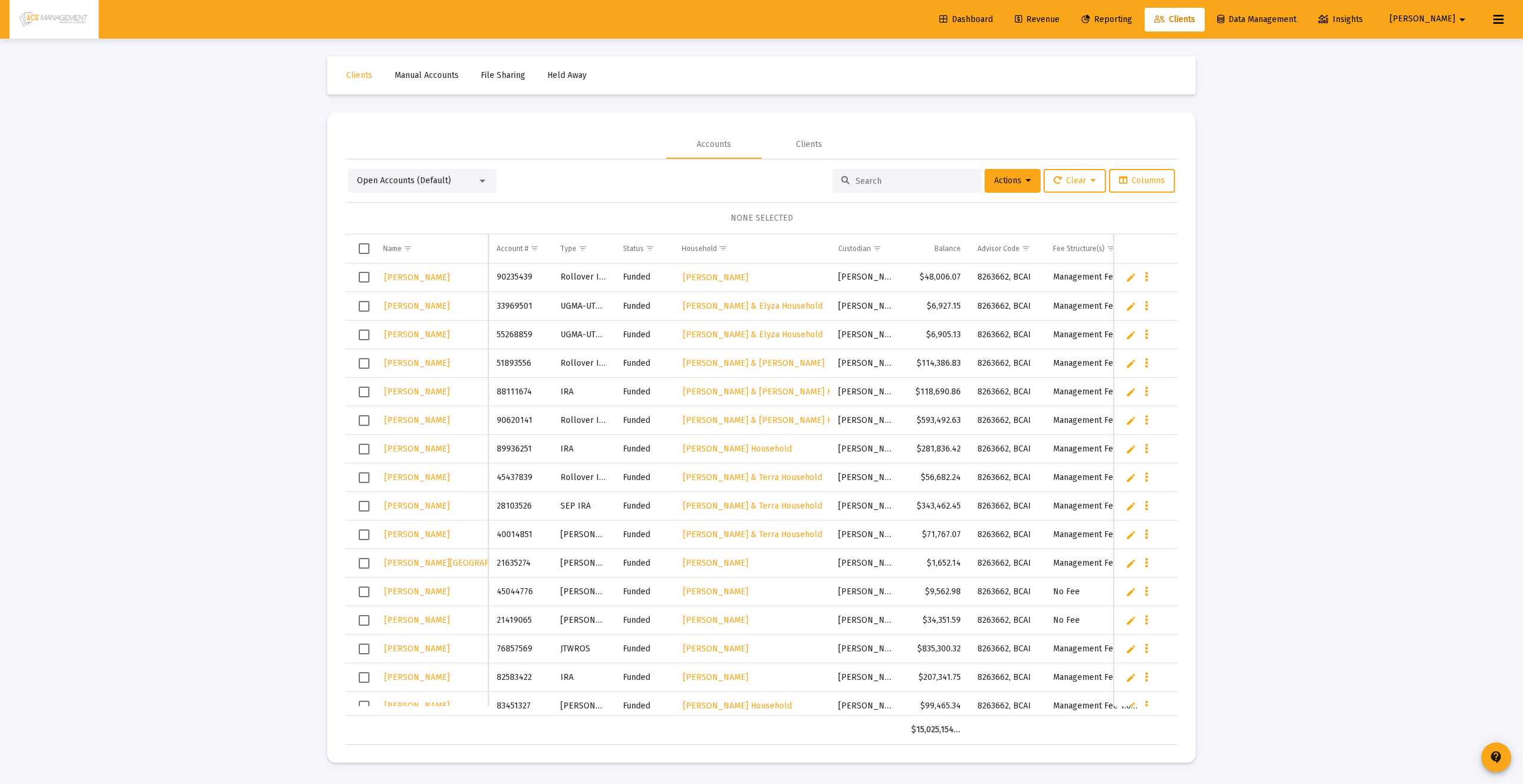
click at [922, 180] on input at bounding box center [914, 181] width 117 height 10
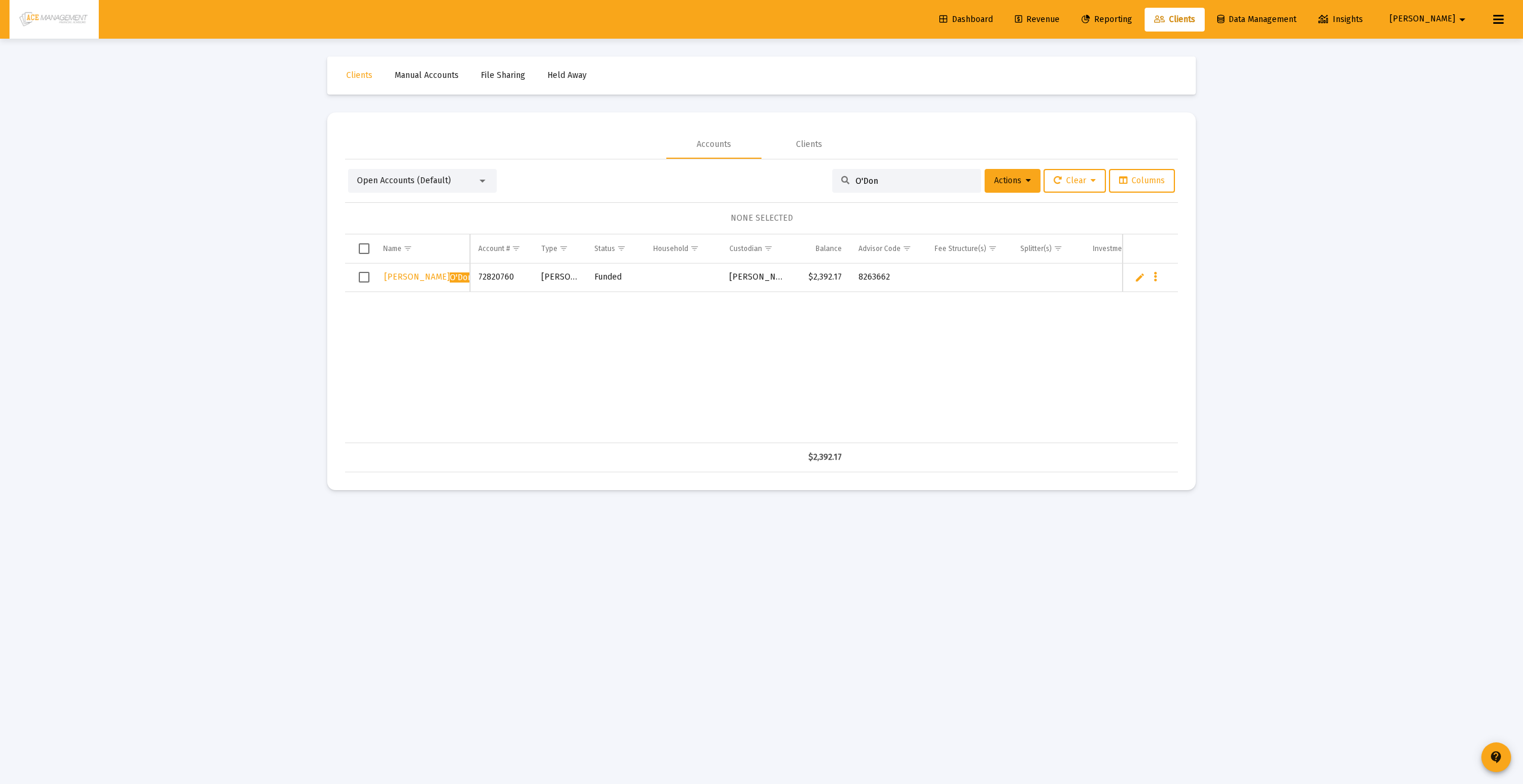
type input "O'Don"
click at [408, 278] on span "Margaret O'Don nell" at bounding box center [461, 277] width 153 height 10
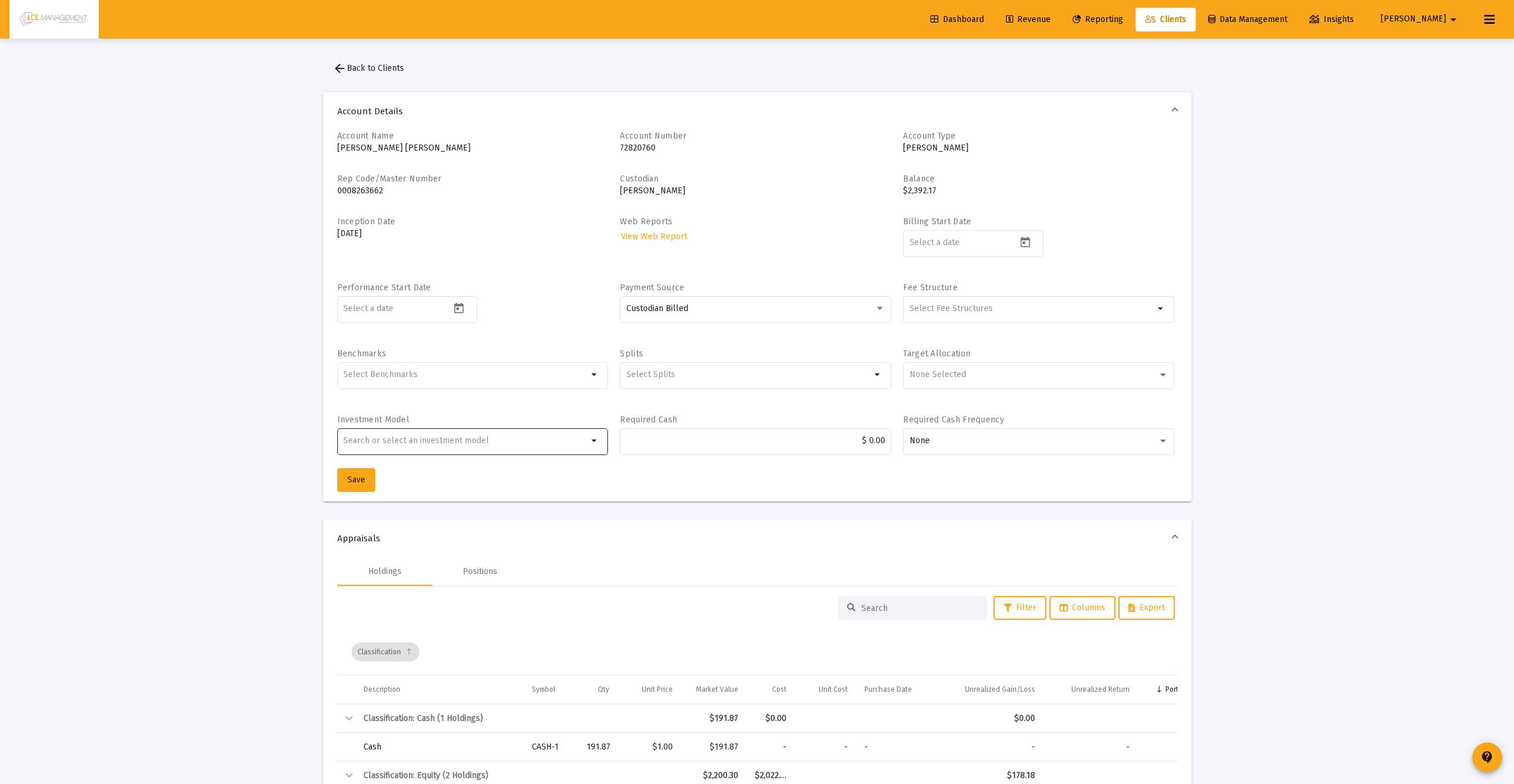
click at [421, 431] on div at bounding box center [465, 440] width 245 height 29
click at [437, 375] on input "Selection" at bounding box center [465, 375] width 245 height 9
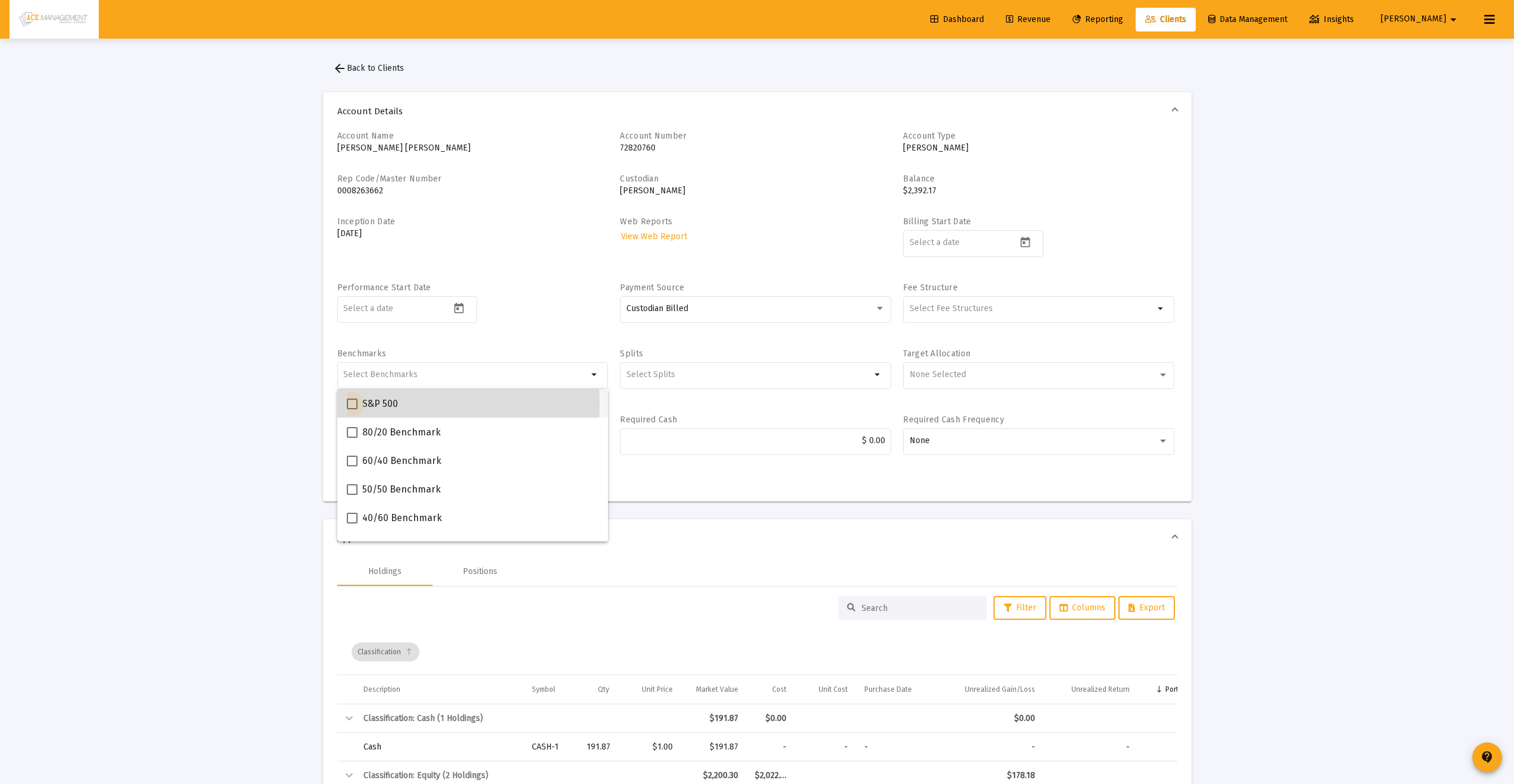
click at [349, 405] on span at bounding box center [352, 404] width 11 height 11
click at [352, 409] on input "S&P 500" at bounding box center [352, 409] width 1 height 1
checkbox input "true"
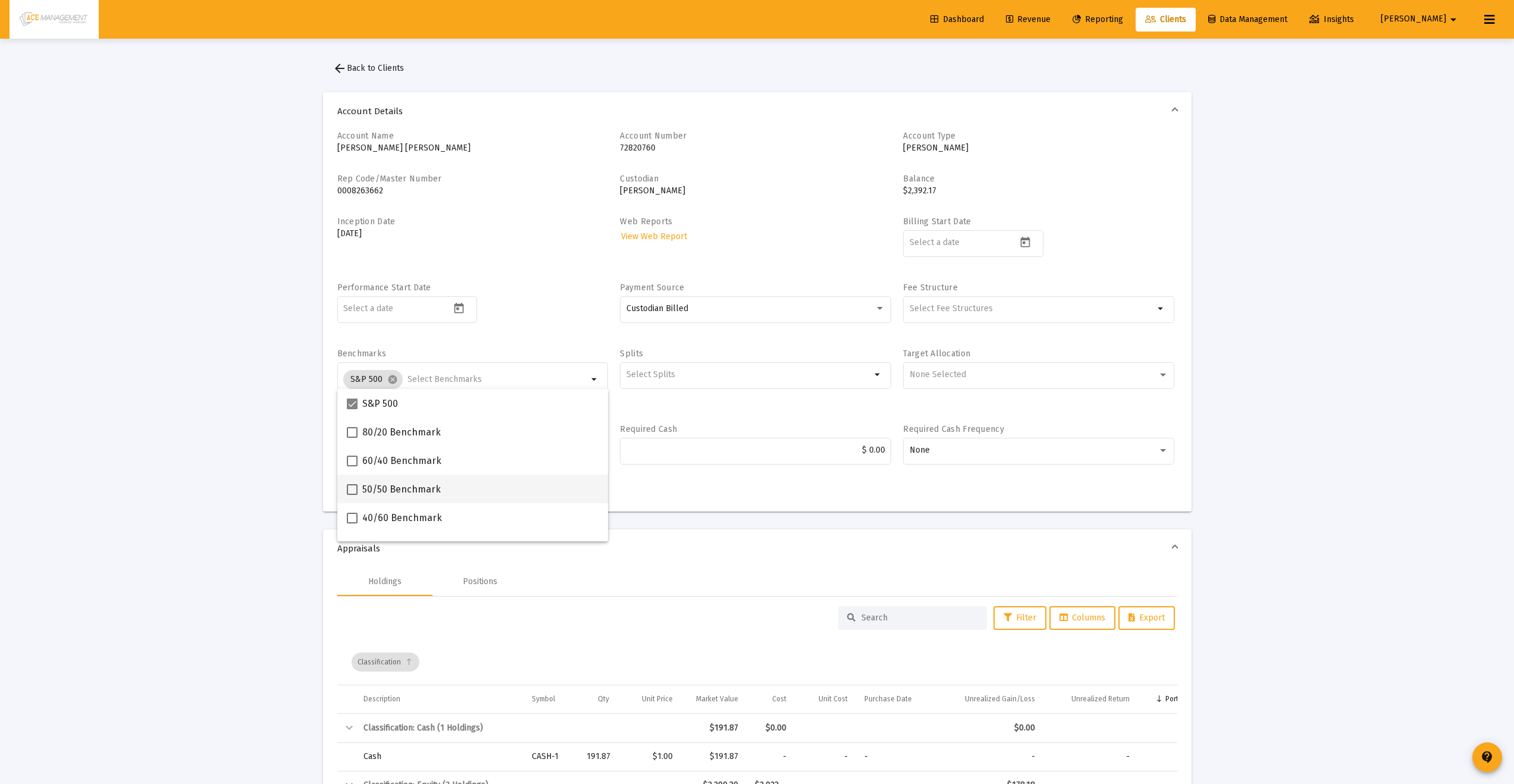
click at [357, 494] on label "50/50 Benchmark" at bounding box center [393, 489] width 94 height 14
click at [352, 495] on input "50/50 Benchmark" at bounding box center [352, 495] width 1 height 1
checkbox input "true"
click at [286, 454] on div "Loading... arrow_back Back to Clients Account Details Account Name Margaret O'D…" at bounding box center [757, 761] width 1514 height 1522
click at [367, 487] on button "Save" at bounding box center [356, 490] width 38 height 24
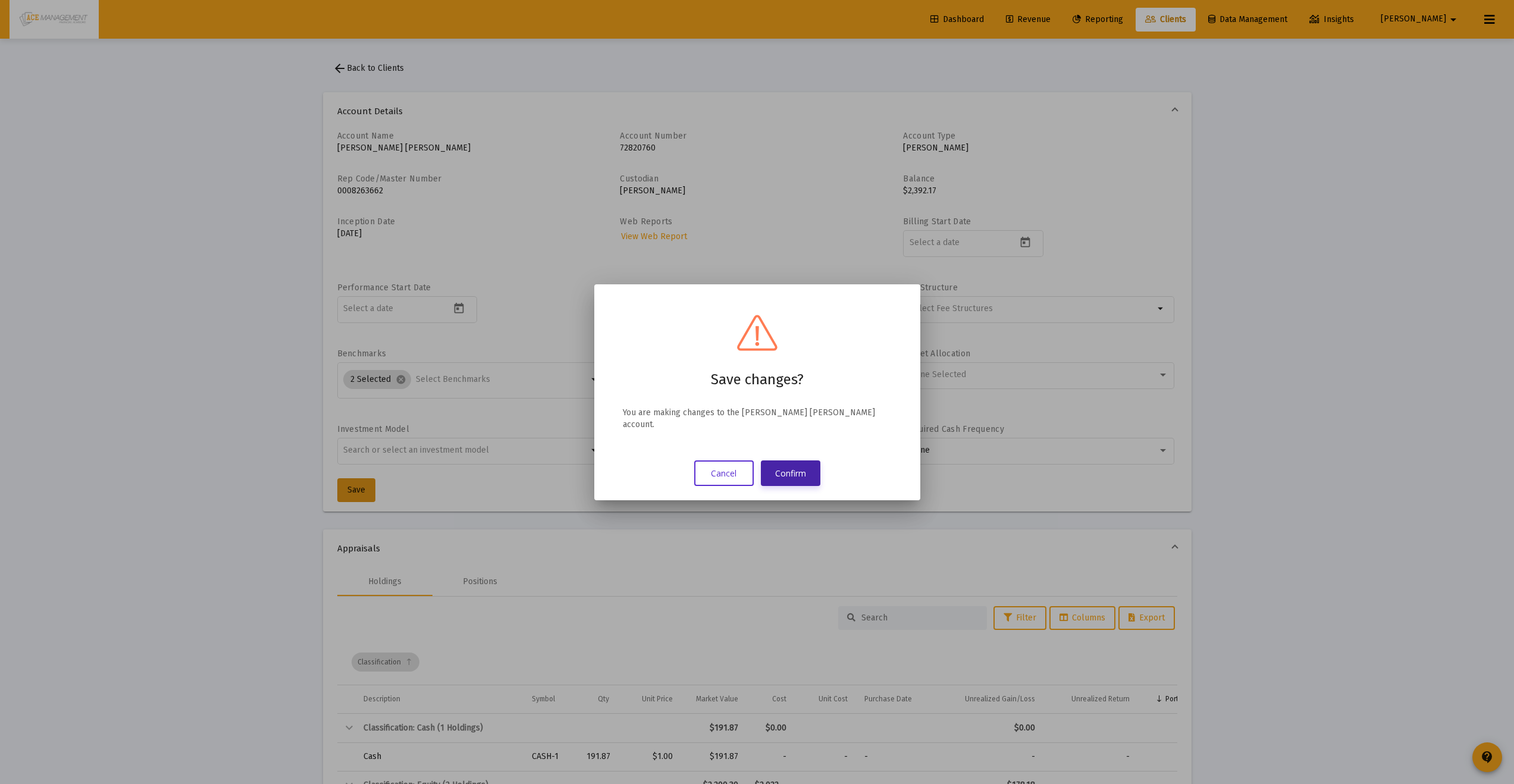
click at [787, 463] on button "Confirm" at bounding box center [790, 472] width 59 height 25
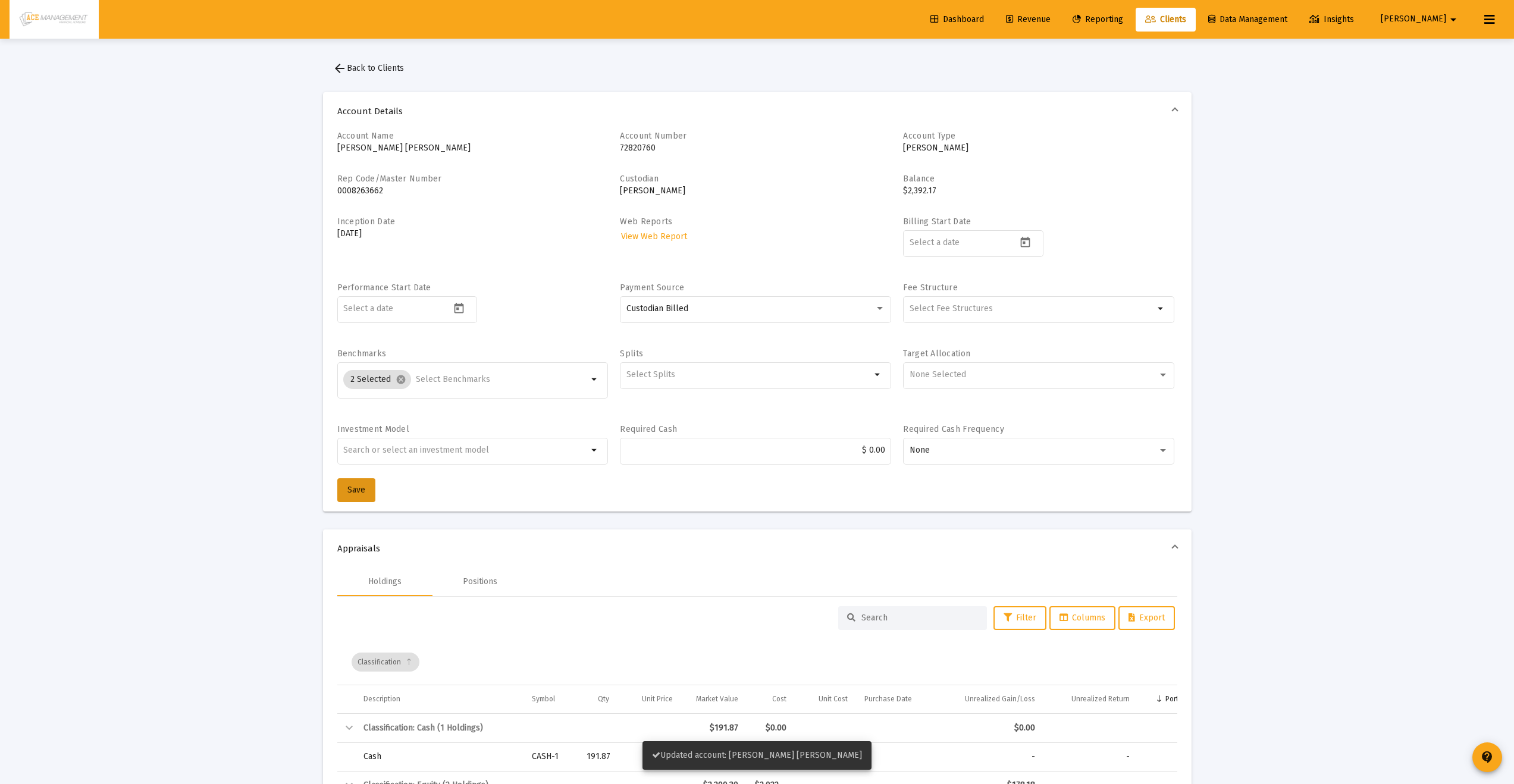
click at [1123, 19] on span "Reporting" at bounding box center [1097, 19] width 50 height 10
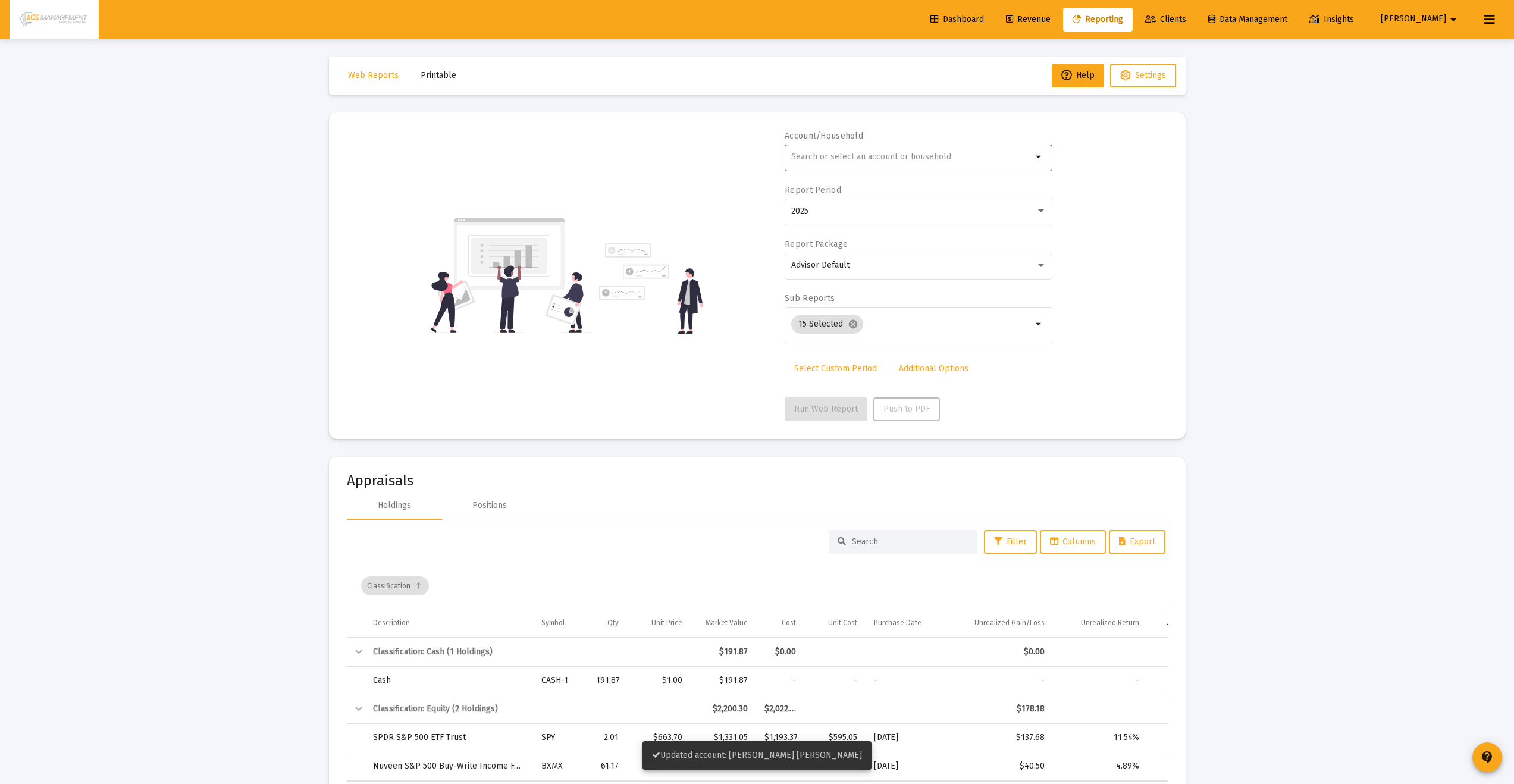
click at [944, 153] on input "text" at bounding box center [911, 157] width 241 height 9
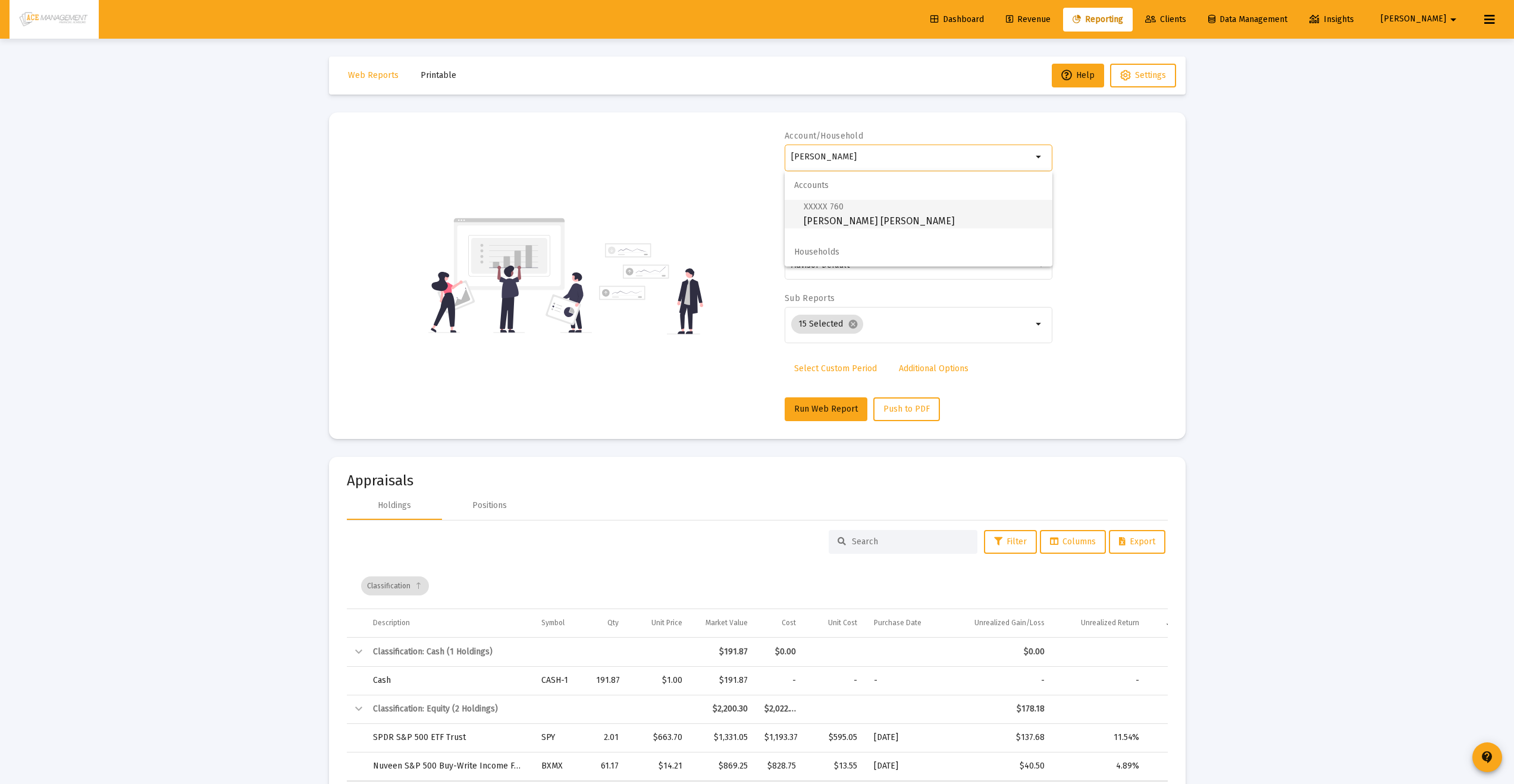
click at [821, 216] on span "XXXXX 760 [PERSON_NAME] [PERSON_NAME]" at bounding box center [922, 214] width 239 height 29
type input "[PERSON_NAME] [PERSON_NAME]"
click at [805, 401] on button "Run Web Report" at bounding box center [825, 409] width 83 height 24
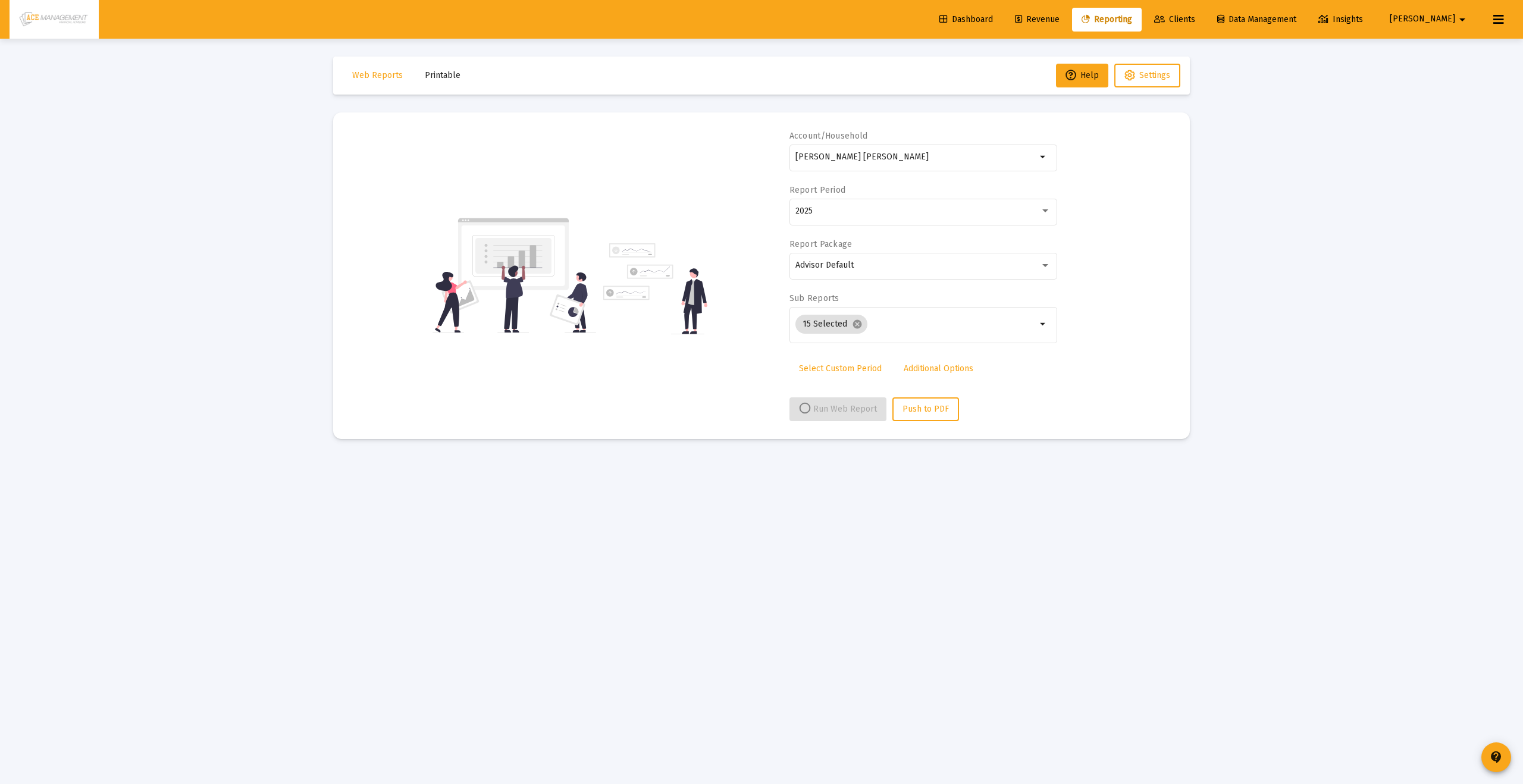
select select "View all"
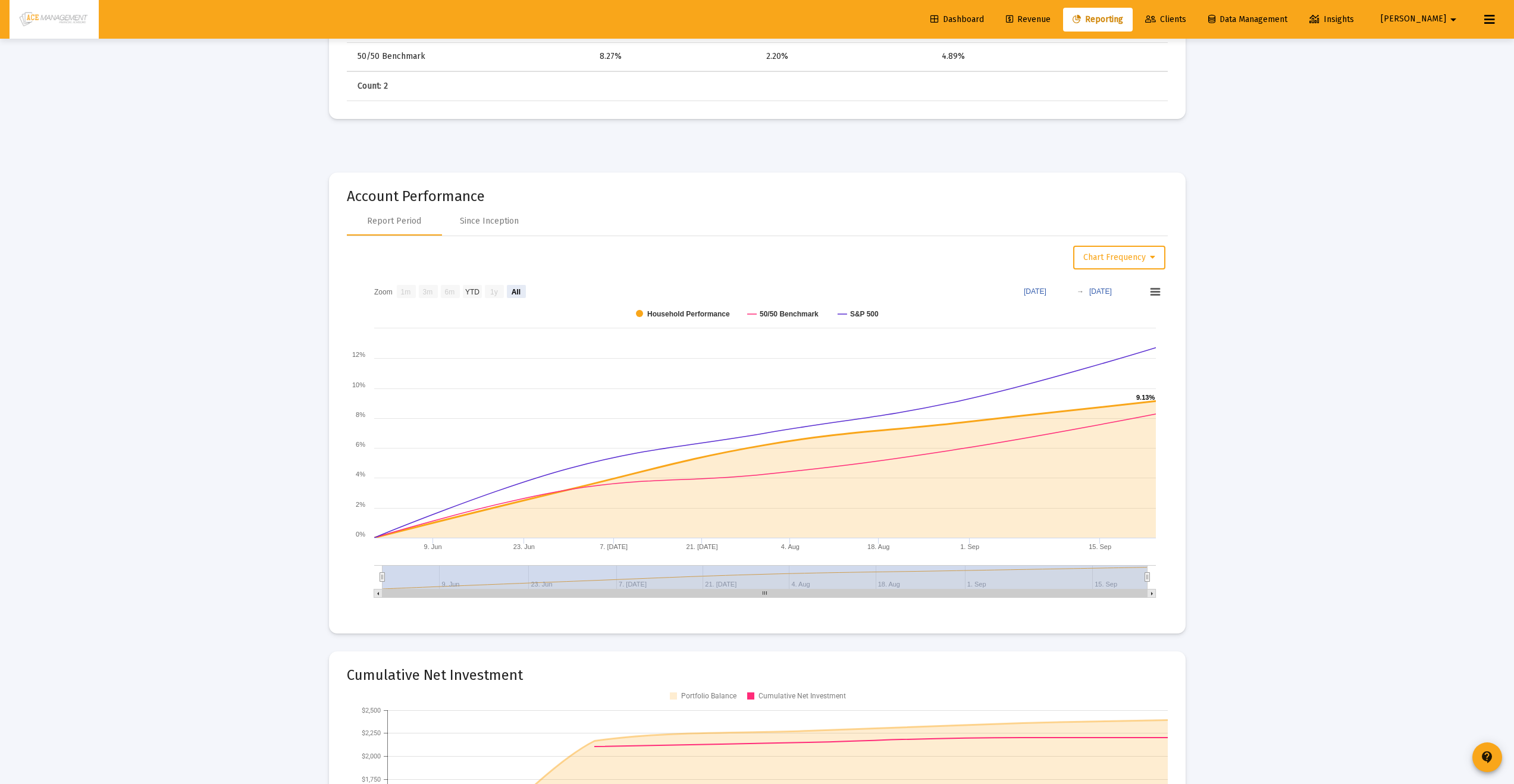
scroll to position [1211, 0]
